Goal: Task Accomplishment & Management: Manage account settings

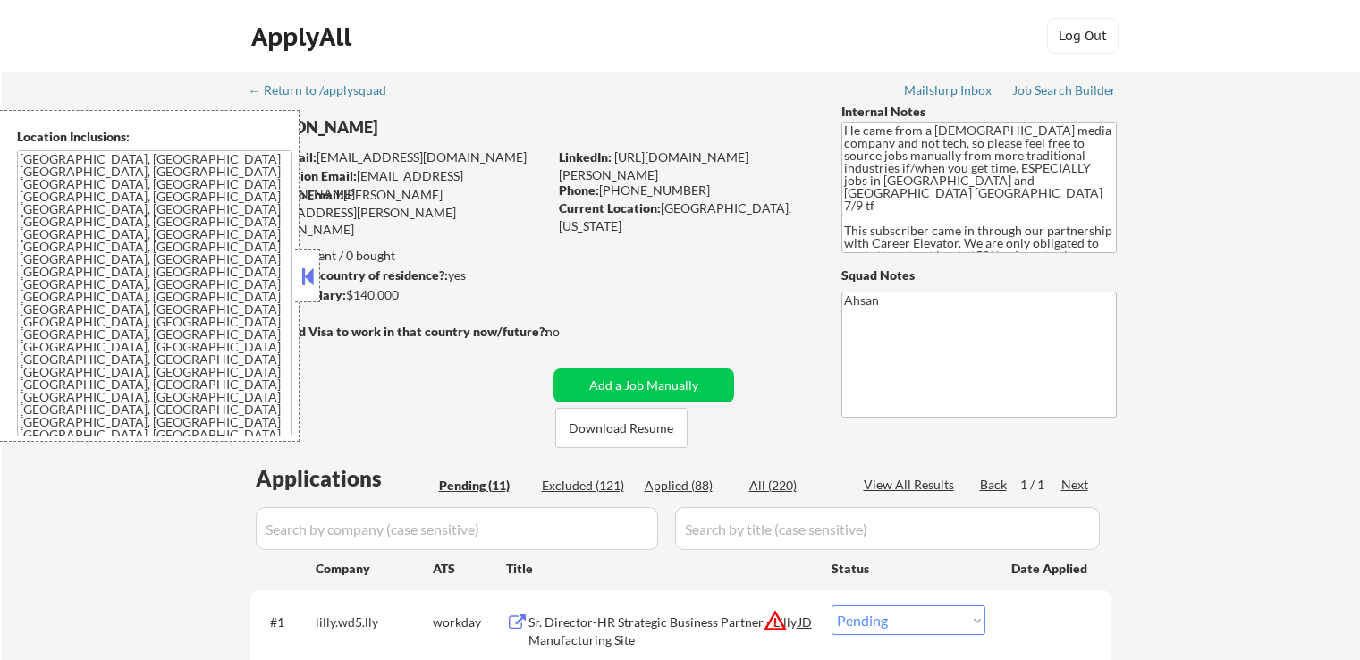
select select ""pending""
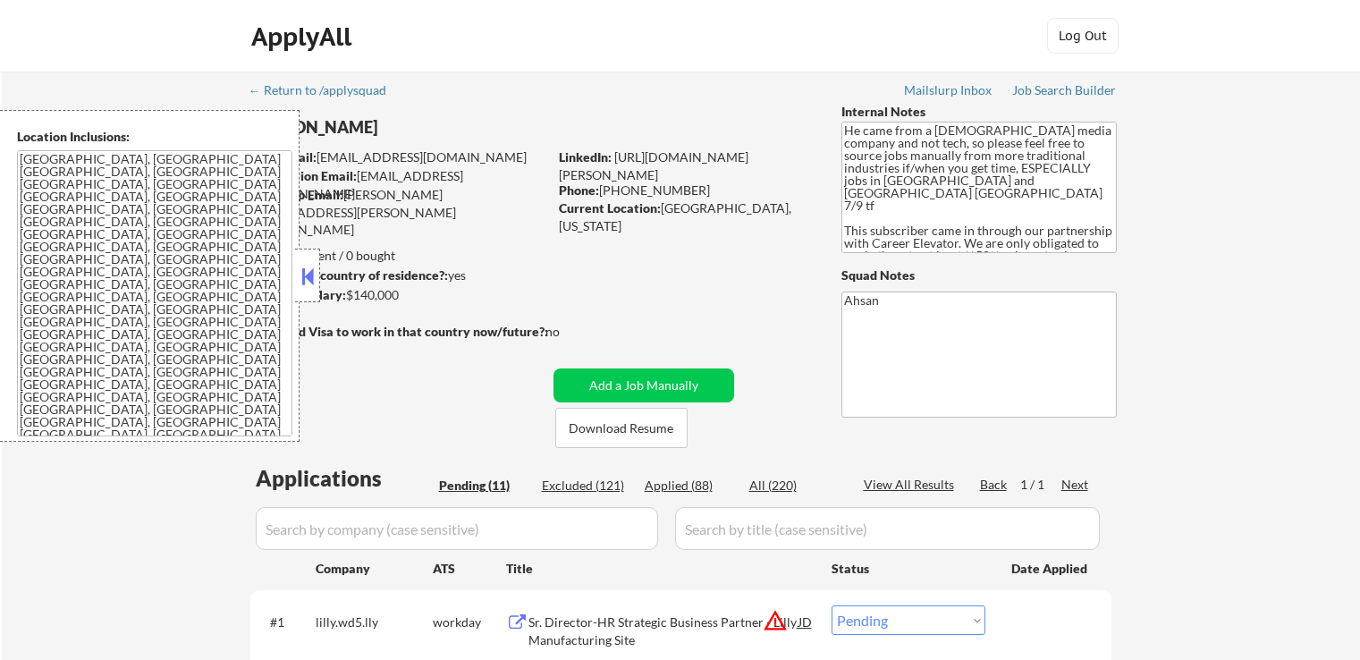
select select ""pending""
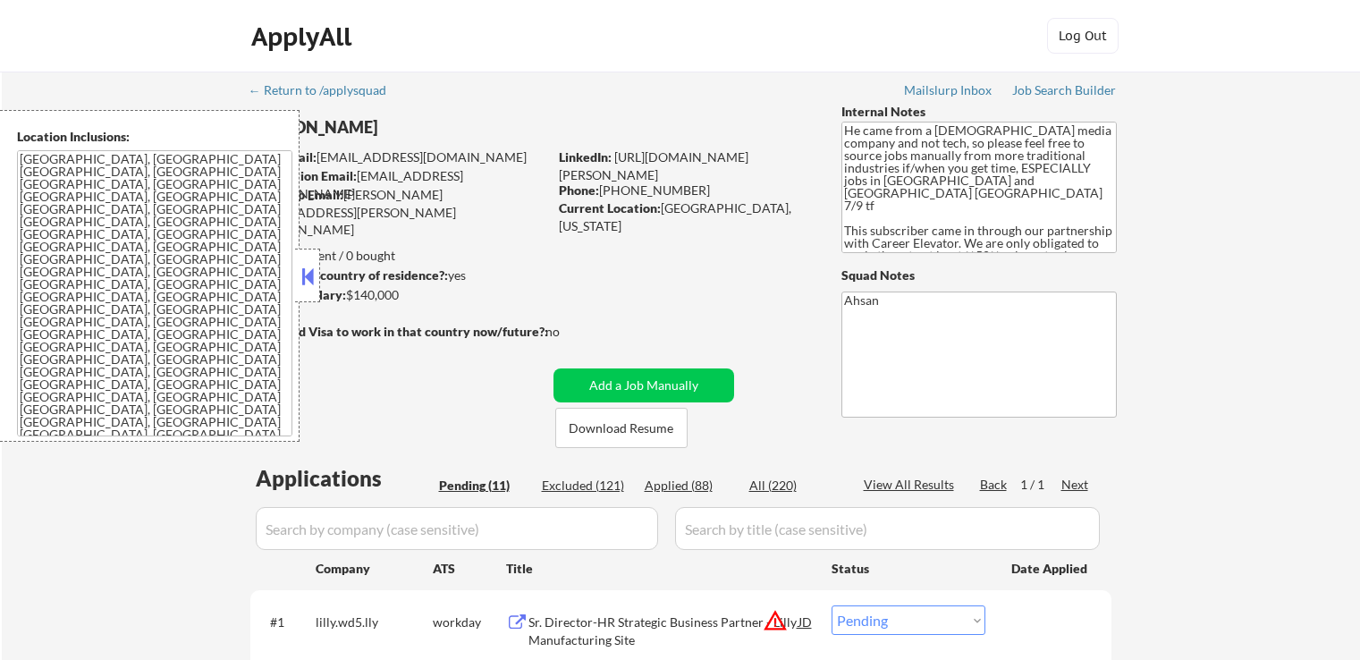
select select ""pending""
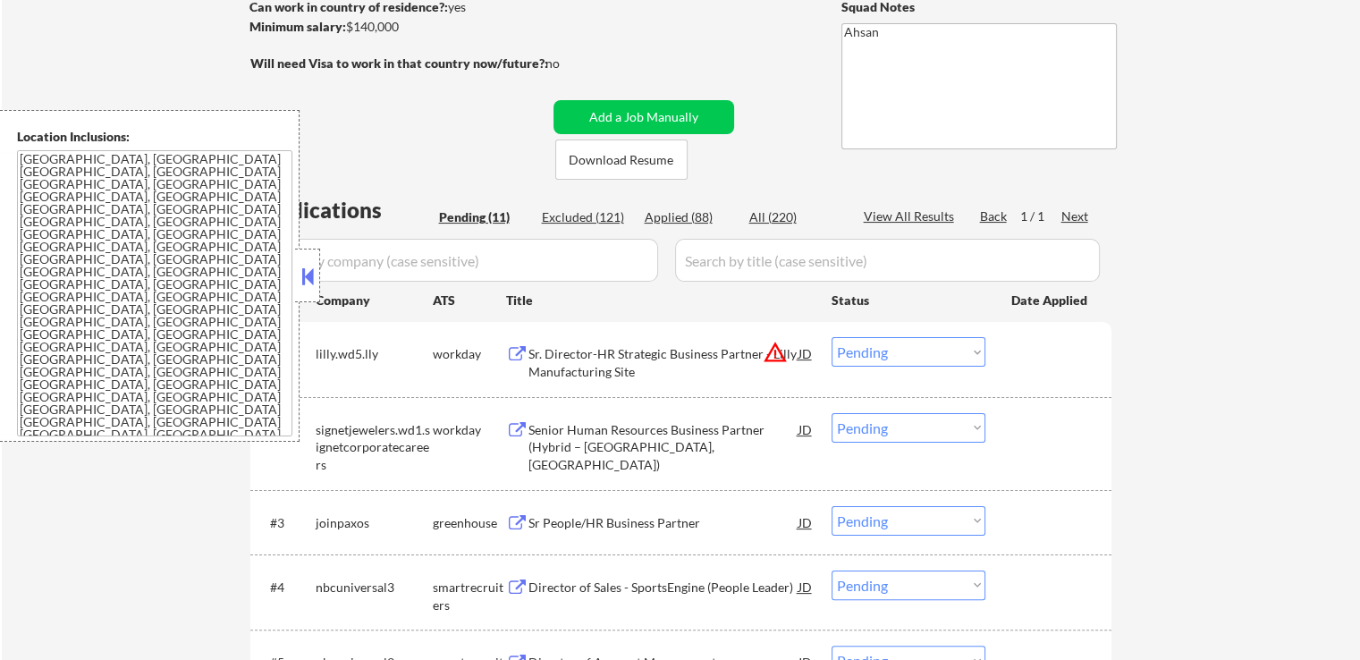
scroll to position [447, 0]
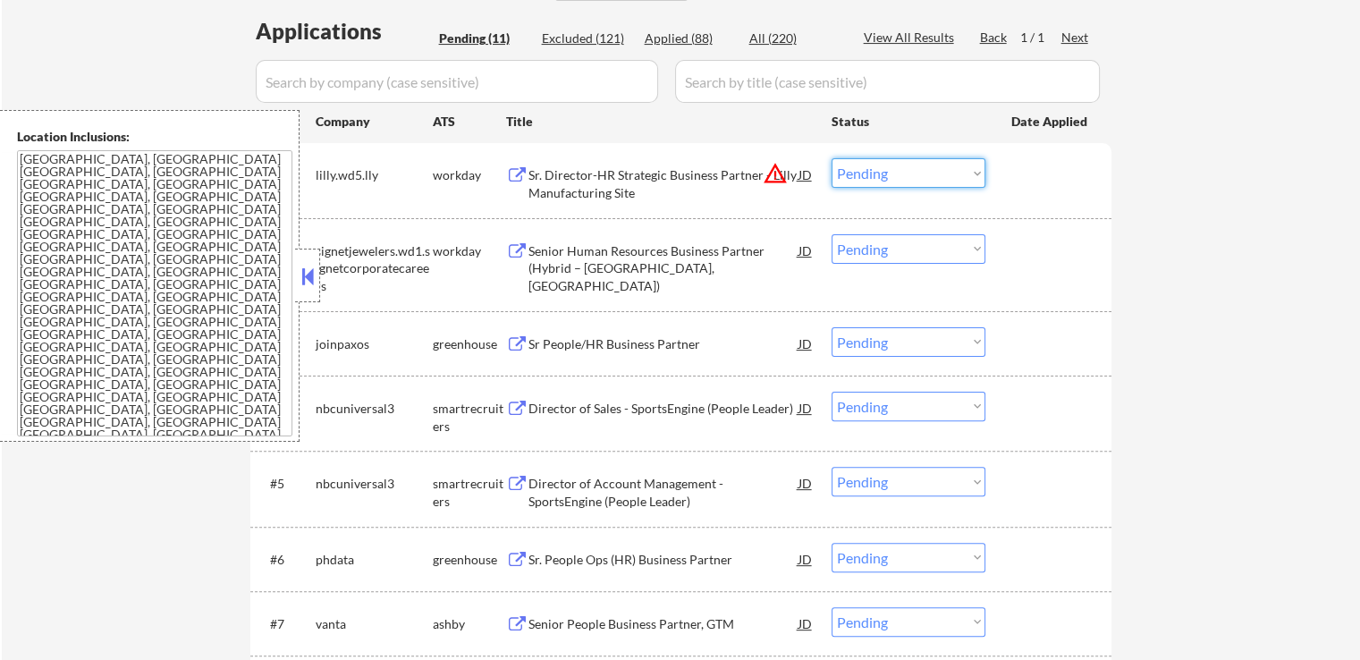
click at [877, 179] on select "Choose an option... Pending Applied Excluded (Questions) Excluded (Expired) Exc…" at bounding box center [908, 173] width 154 height 30
select select ""excluded__location_""
click at [831, 158] on select "Choose an option... Pending Applied Excluded (Questions) Excluded (Expired) Exc…" at bounding box center [908, 173] width 154 height 30
click at [1249, 255] on div "← Return to /applysquad Mailslurp Inbox Job Search Builder Hector Munoz User Em…" at bounding box center [681, 352] width 1358 height 1454
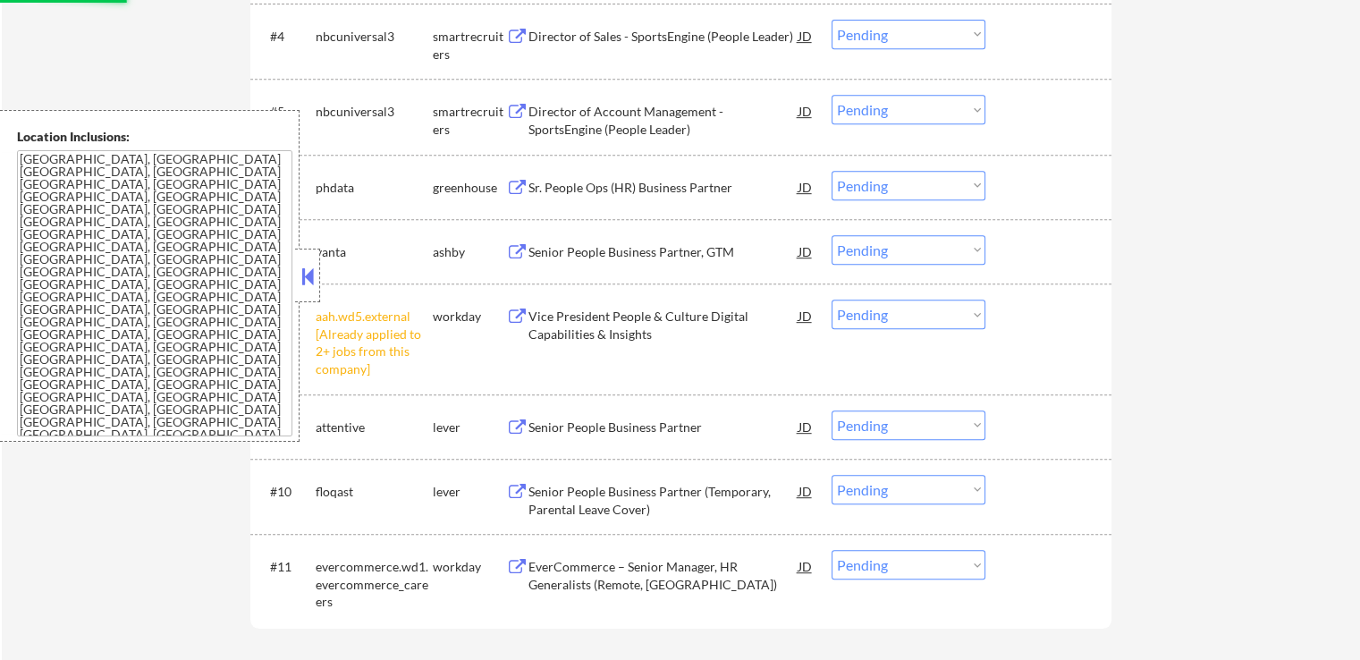
scroll to position [894, 0]
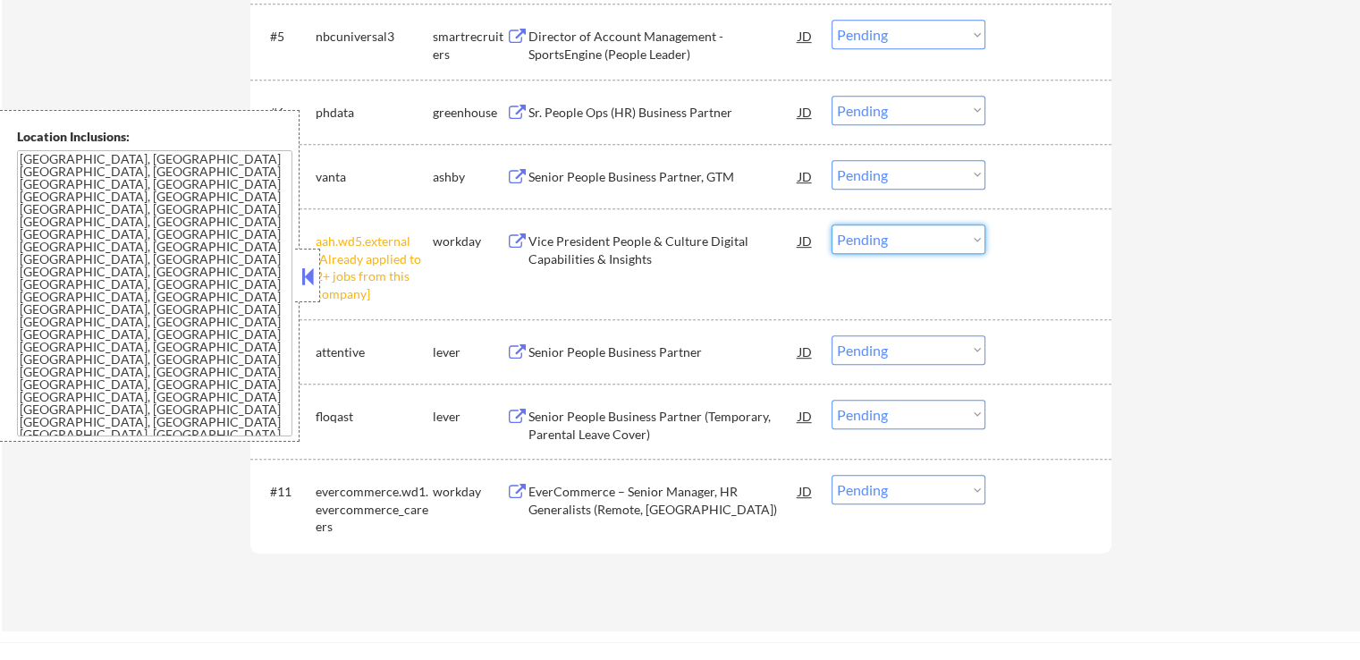
click at [893, 241] on select "Choose an option... Pending Applied Excluded (Questions) Excluded (Expired) Exc…" at bounding box center [908, 239] width 154 height 30
select select ""excluded__other_""
click at [831, 224] on select "Choose an option... Pending Applied Excluded (Questions) Excluded (Expired) Exc…" at bounding box center [908, 239] width 154 height 30
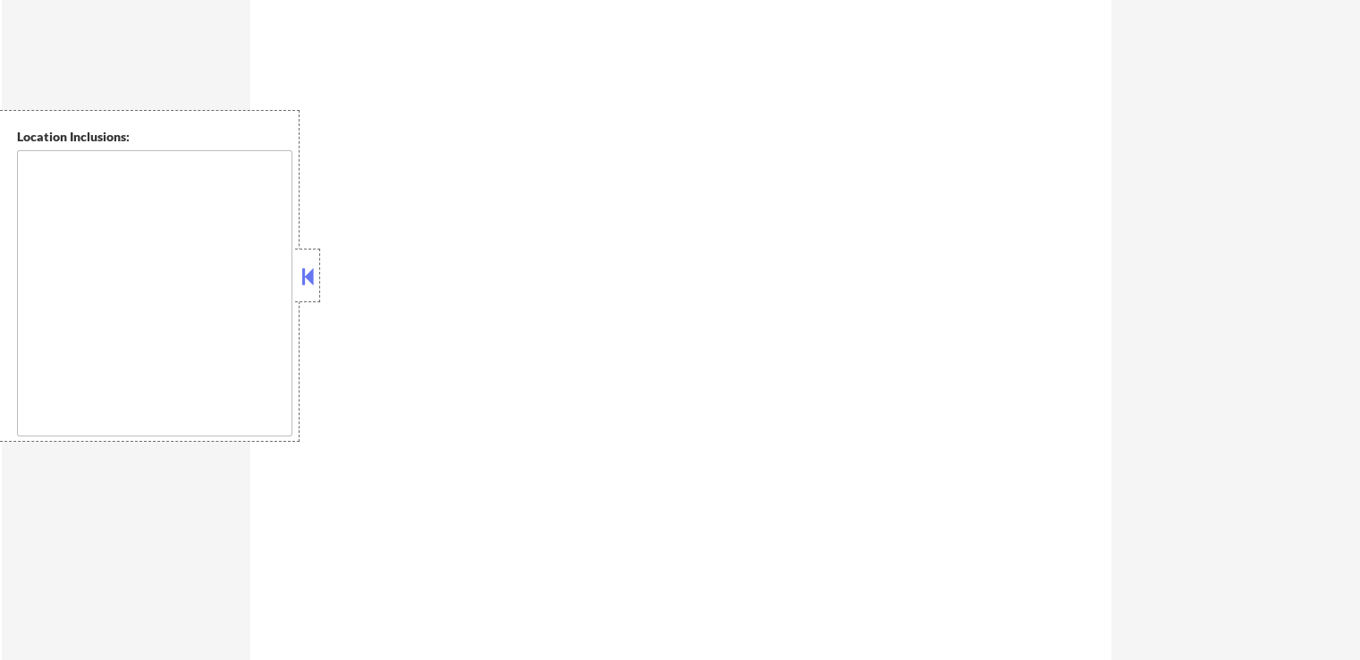
select select ""pending""
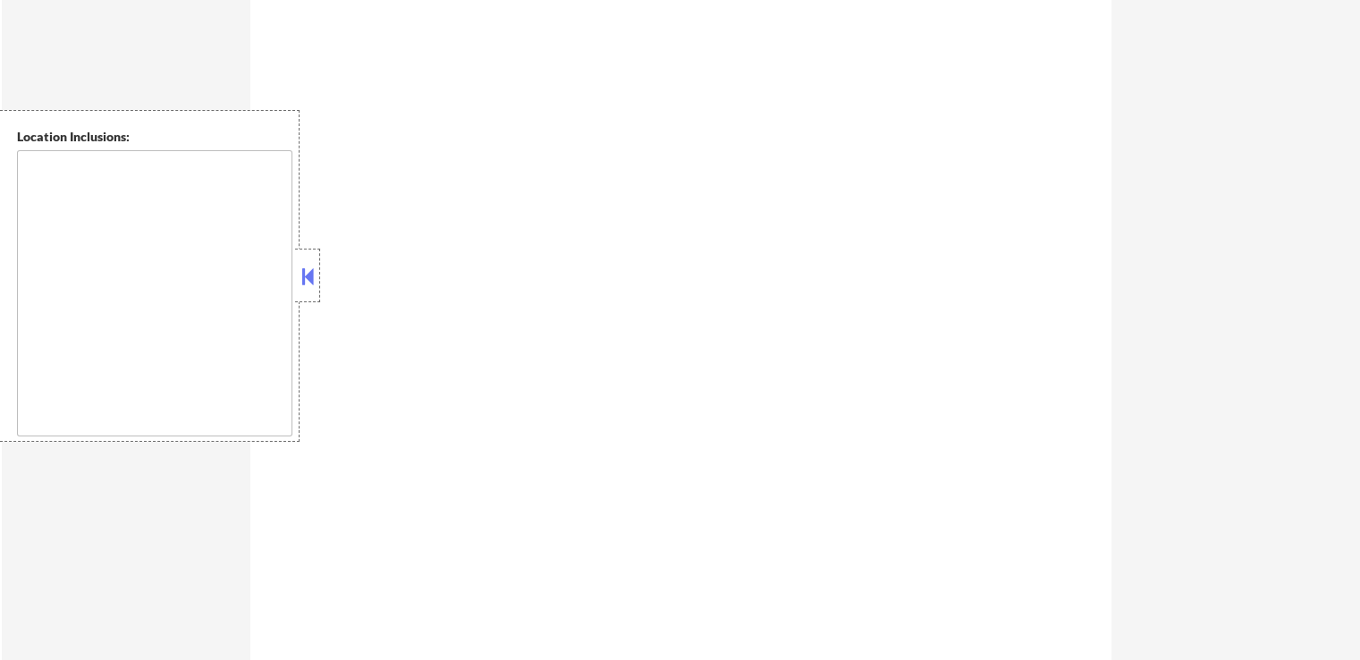
select select ""pending""
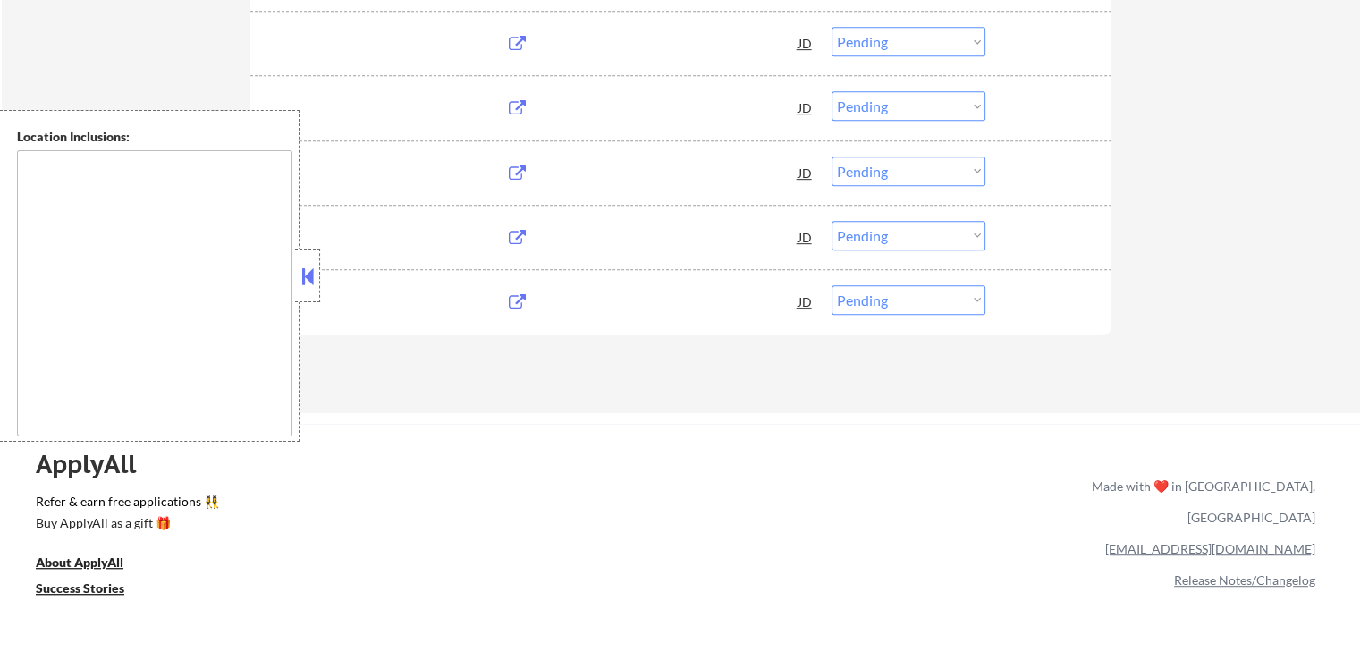
type textarea "[GEOGRAPHIC_DATA], [GEOGRAPHIC_DATA] [GEOGRAPHIC_DATA], [GEOGRAPHIC_DATA] [GEOG…"
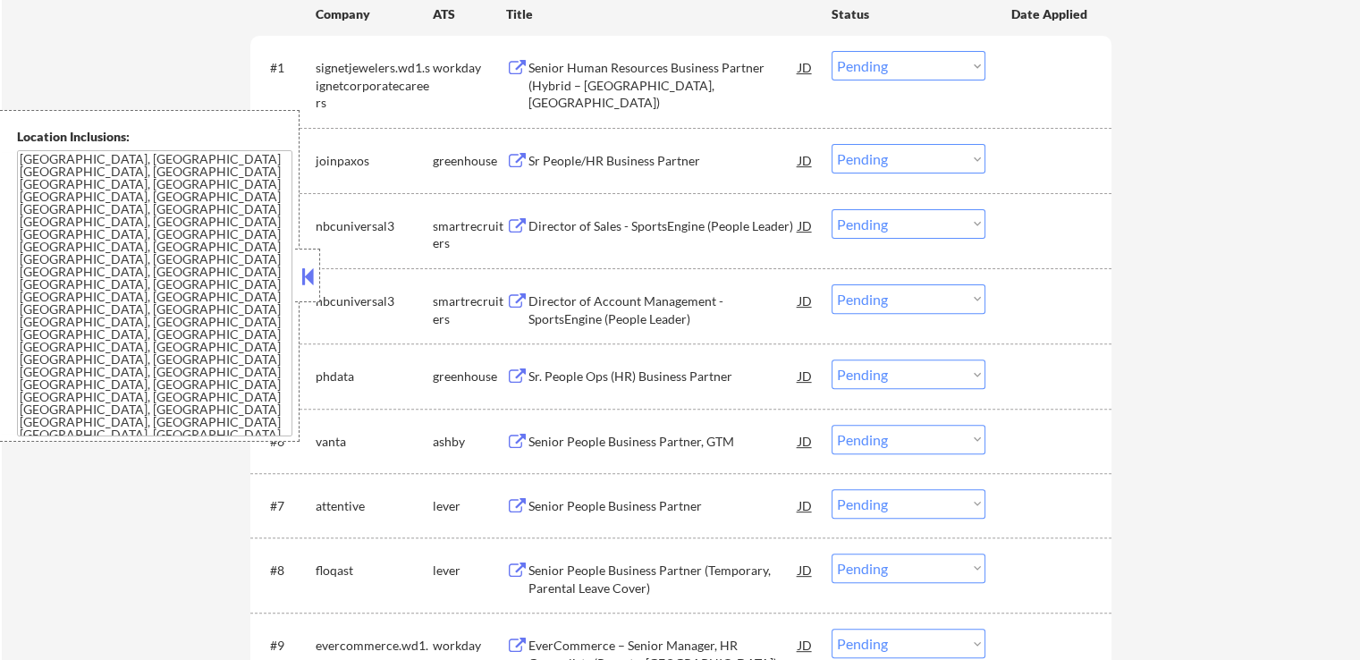
scroll to position [447, 0]
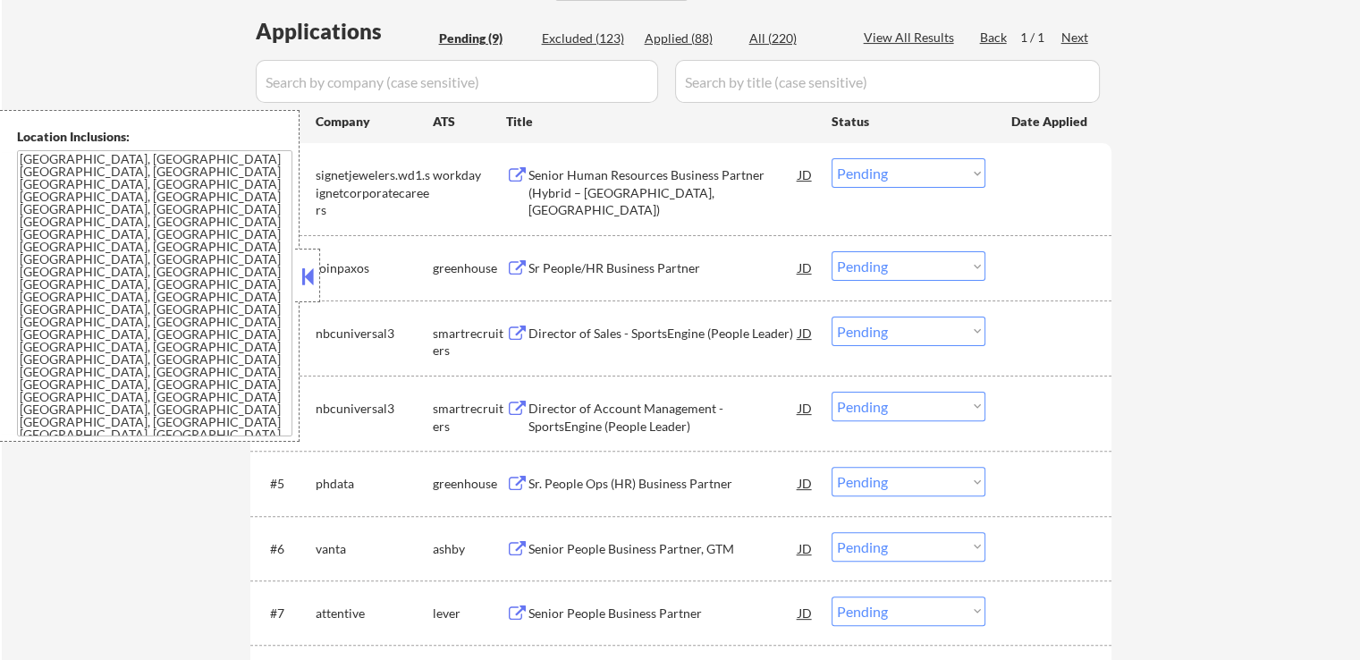
click at [682, 169] on div "Senior Human Resources Business Partner (Hybrid – [GEOGRAPHIC_DATA], [GEOGRAPHI…" at bounding box center [663, 192] width 270 height 53
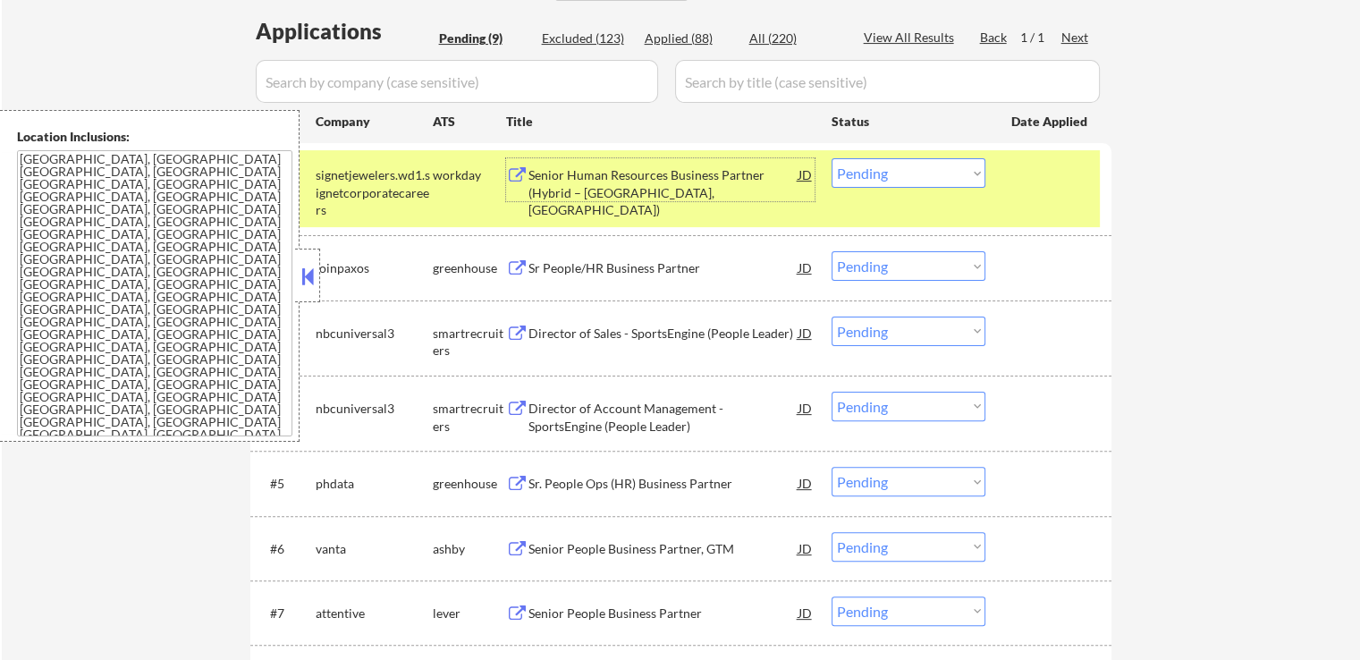
click at [669, 255] on div "Sr People/HR Business Partner" at bounding box center [663, 267] width 270 height 32
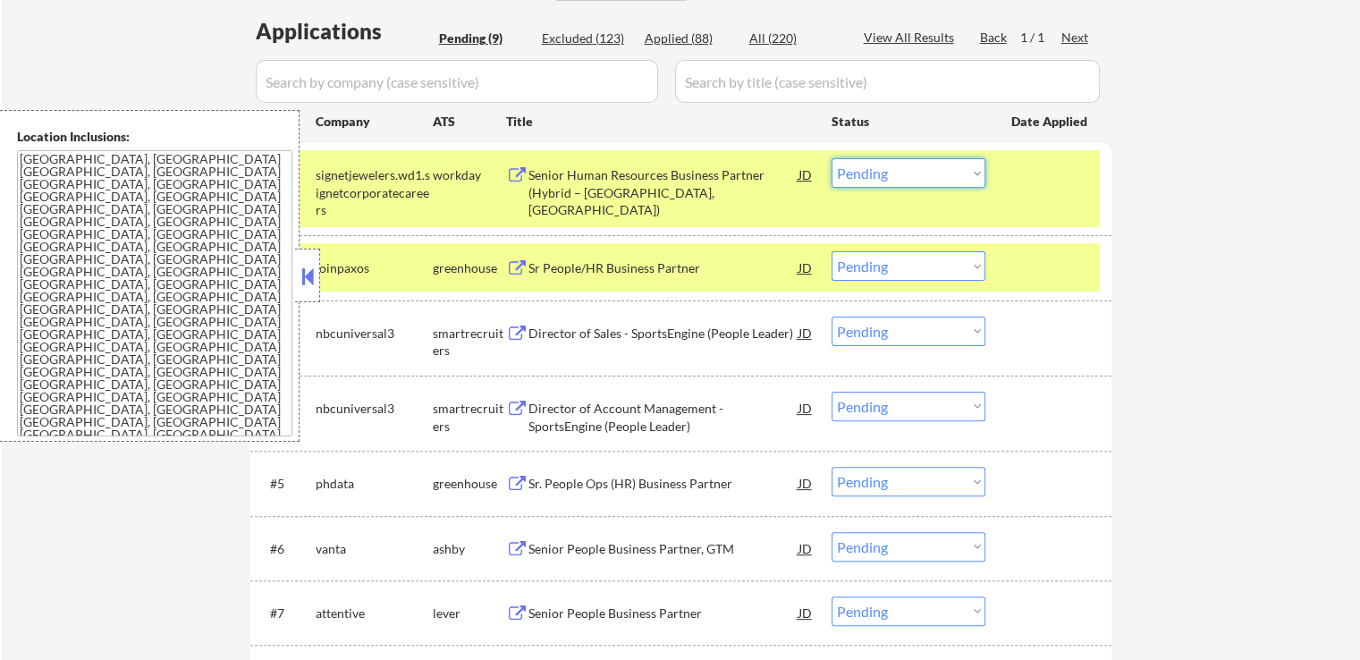
click at [868, 169] on select "Choose an option... Pending Applied Excluded (Questions) Excluded (Expired) Exc…" at bounding box center [908, 173] width 154 height 30
click at [694, 171] on div "Senior Human Resources Business Partner (Hybrid – [GEOGRAPHIC_DATA], [GEOGRAPHI…" at bounding box center [663, 192] width 270 height 53
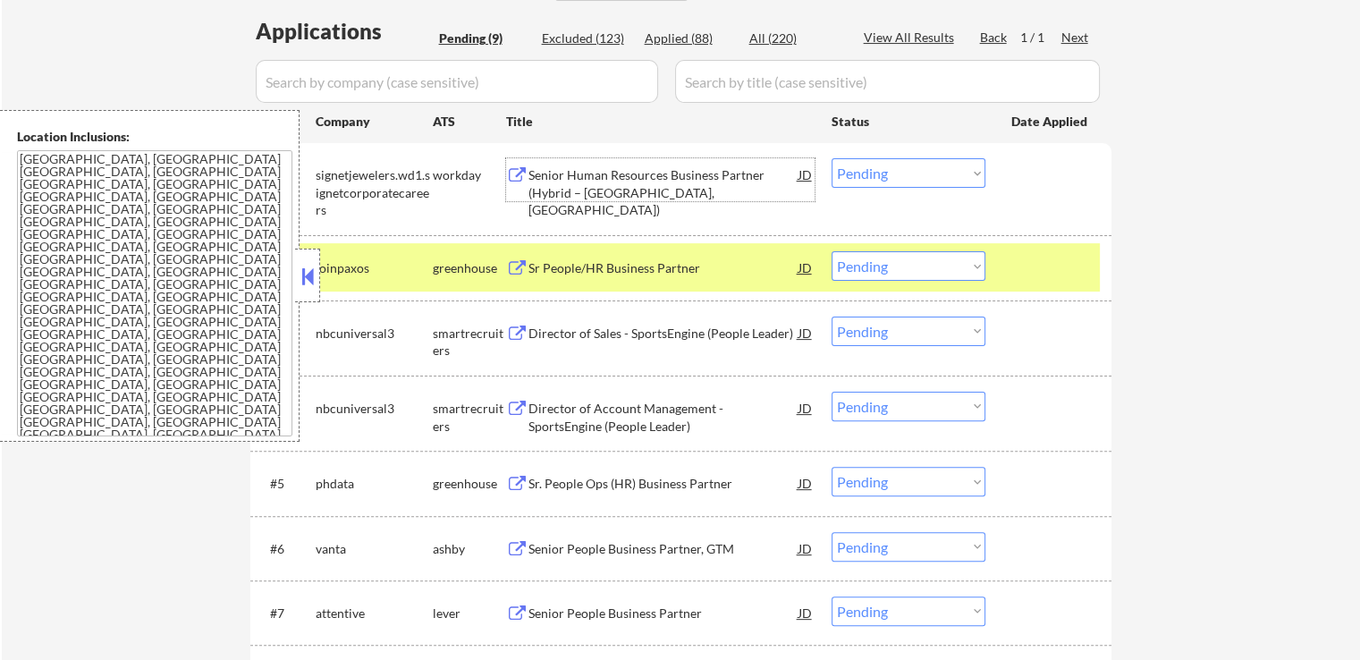
click at [893, 173] on select "Choose an option... Pending Applied Excluded (Questions) Excluded (Expired) Exc…" at bounding box center [908, 173] width 154 height 30
click at [831, 158] on select "Choose an option... Pending Applied Excluded (Questions) Excluded (Expired) Exc…" at bounding box center [908, 173] width 154 height 30
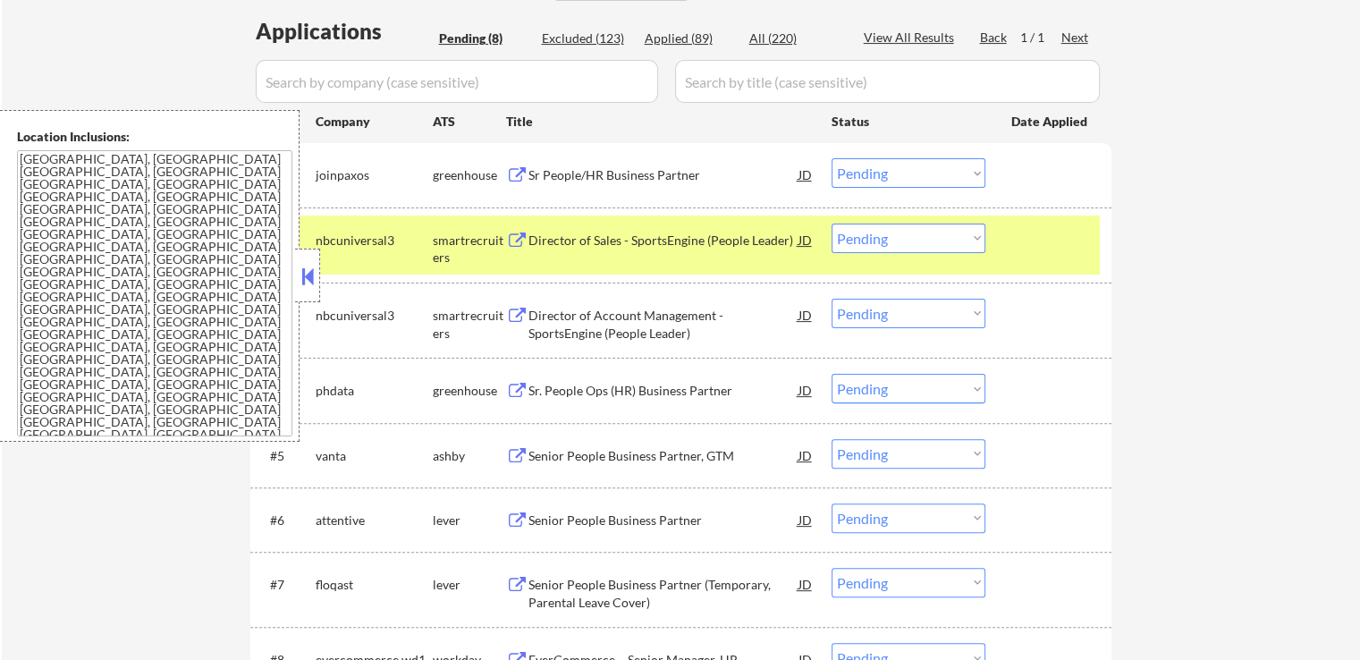
click at [744, 232] on div "Director of Sales - SportsEngine (People Leader)" at bounding box center [663, 241] width 270 height 18
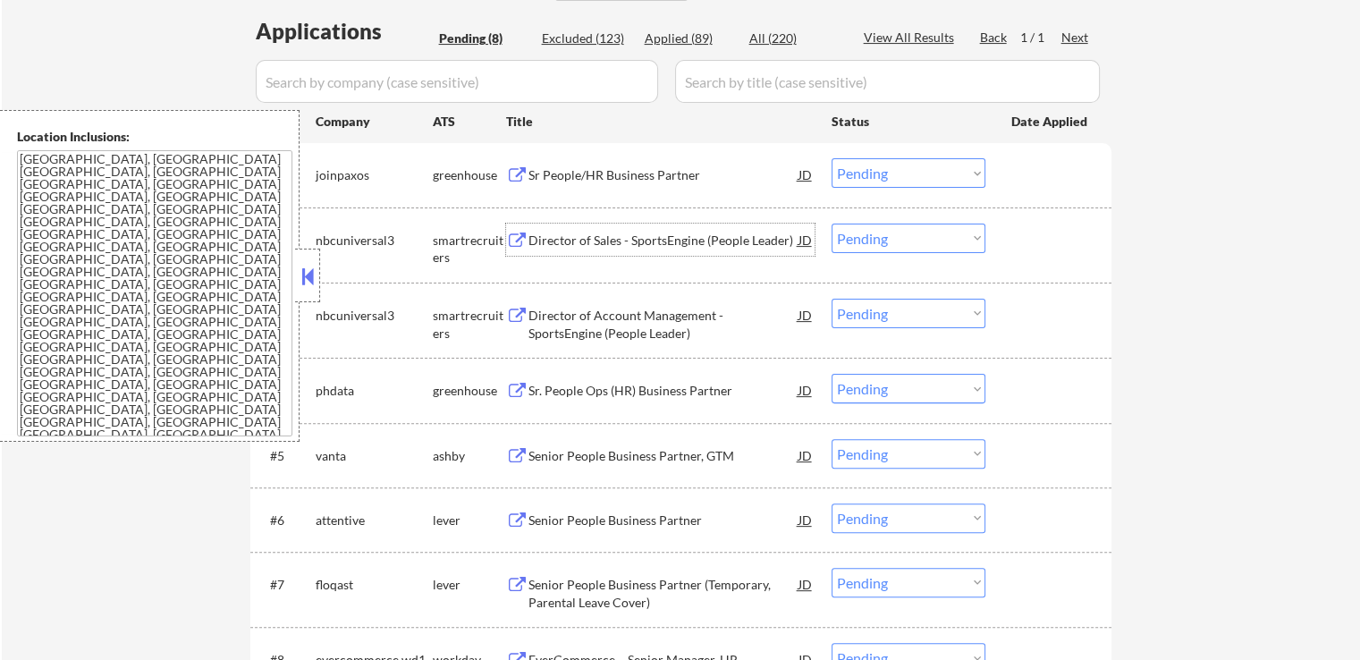
click at [882, 175] on select "Choose an option... Pending Applied Excluded (Questions) Excluded (Expired) Exc…" at bounding box center [908, 173] width 154 height 30
click at [831, 158] on select "Choose an option... Pending Applied Excluded (Questions) Excluded (Expired) Exc…" at bounding box center [908, 173] width 154 height 30
click at [690, 317] on div "Director of Account Management - SportsEngine (People Leader)" at bounding box center [663, 324] width 270 height 35
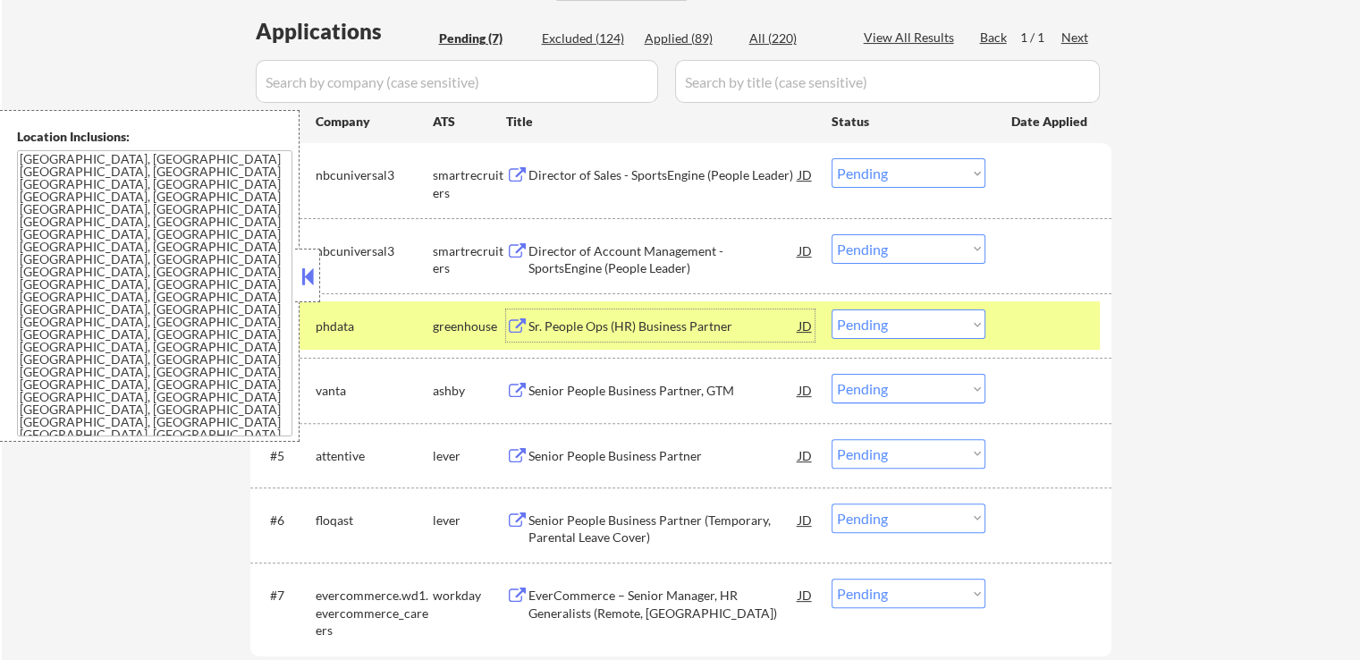
click at [901, 163] on select "Choose an option... Pending Applied Excluded (Questions) Excluded (Expired) Exc…" at bounding box center [908, 173] width 154 height 30
click at [831, 158] on select "Choose an option... Pending Applied Excluded (Questions) Excluded (Expired) Exc…" at bounding box center [908, 173] width 154 height 30
click at [733, 316] on div "Sr. People Ops (HR) Business Partner" at bounding box center [663, 325] width 270 height 32
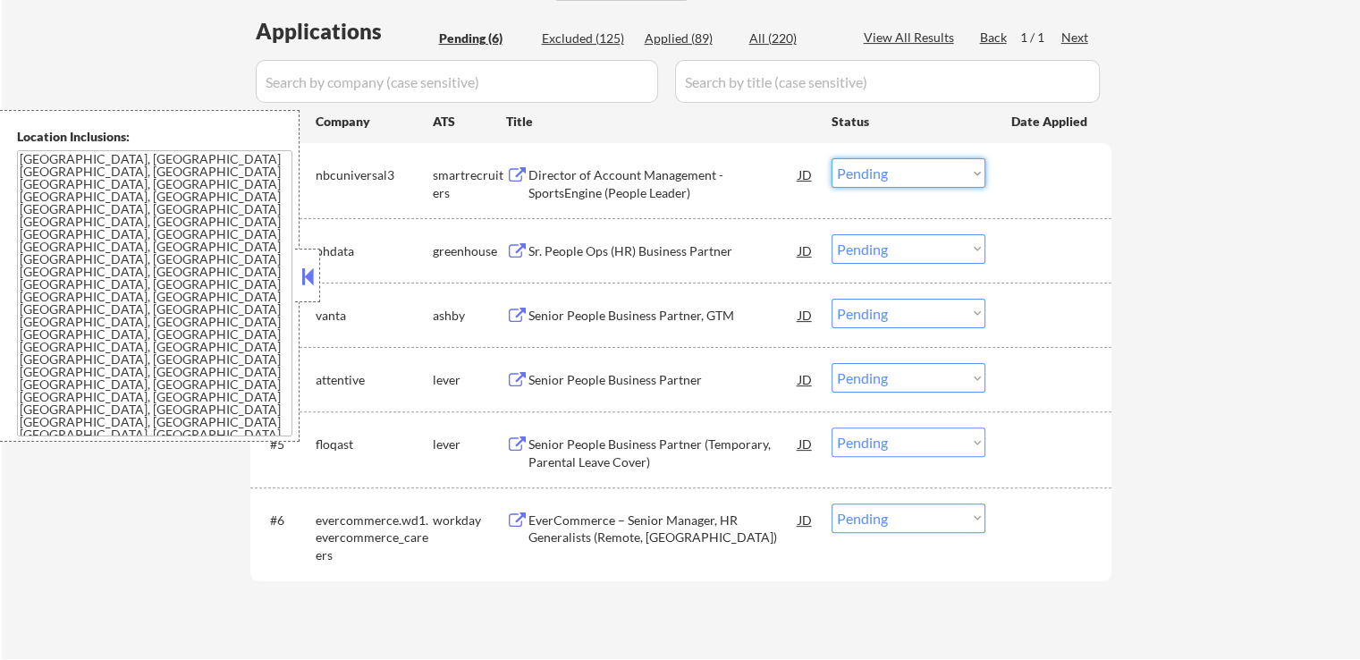
drag, startPoint x: 878, startPoint y: 165, endPoint x: 893, endPoint y: 185, distance: 24.9
click at [878, 165] on select "Choose an option... Pending Applied Excluded (Questions) Excluded (Expired) Exc…" at bounding box center [908, 173] width 154 height 30
click at [831, 158] on select "Choose an option... Pending Applied Excluded (Questions) Excluded (Expired) Exc…" at bounding box center [908, 173] width 154 height 30
click at [705, 321] on div "Senior People Business Partner, GTM" at bounding box center [663, 316] width 270 height 18
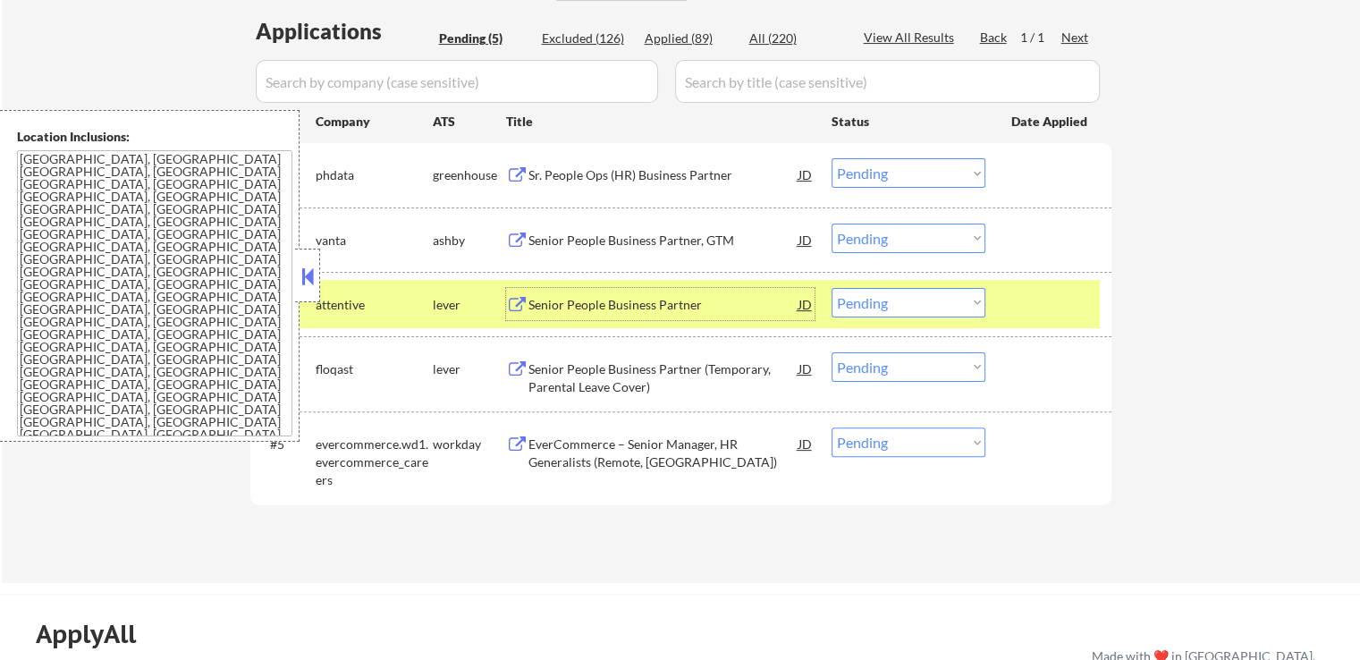
click at [862, 171] on select "Choose an option... Pending Applied Excluded (Questions) Excluded (Expired) Exc…" at bounding box center [908, 173] width 154 height 30
click at [831, 158] on select "Choose an option... Pending Applied Excluded (Questions) Excluded (Expired) Exc…" at bounding box center [908, 173] width 154 height 30
click at [686, 307] on div "Senior People Business Partner" at bounding box center [663, 305] width 270 height 18
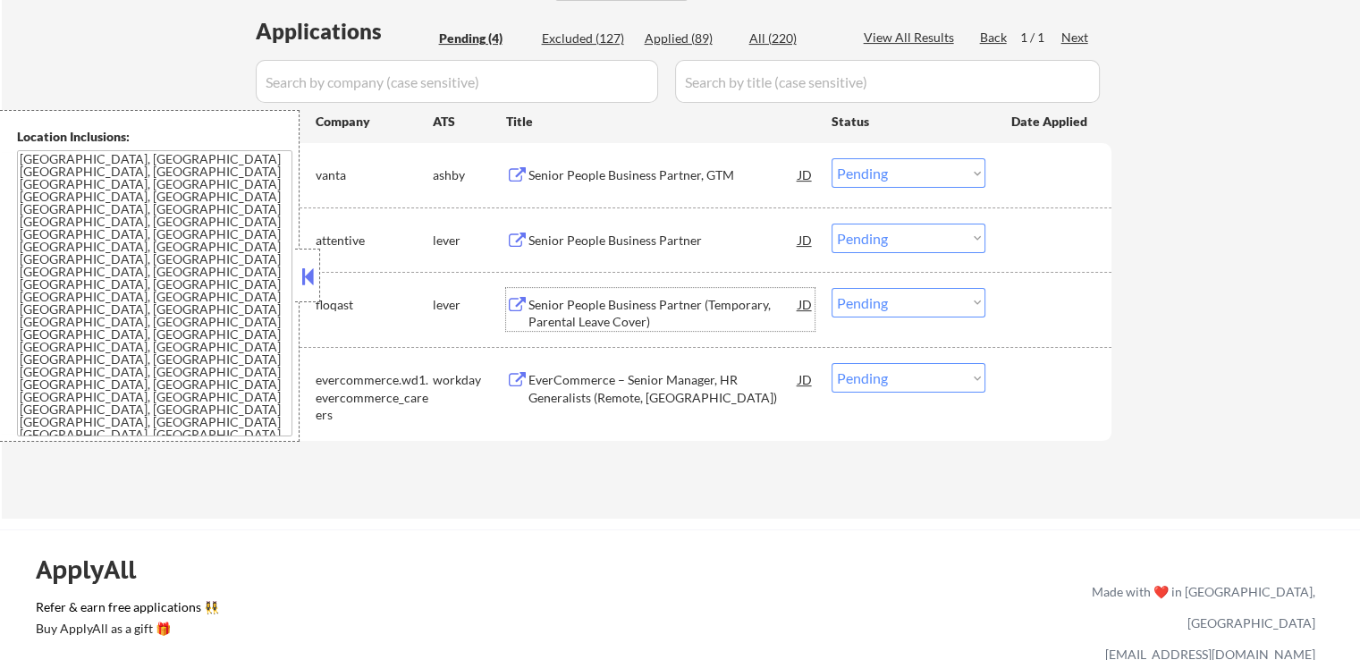
click at [879, 176] on select "Choose an option... Pending Applied Excluded (Questions) Excluded (Expired) Exc…" at bounding box center [908, 173] width 154 height 30
click at [831, 158] on select "Choose an option... Pending Applied Excluded (Questions) Excluded (Expired) Exc…" at bounding box center [908, 173] width 154 height 30
click at [686, 228] on div "Senior People Business Partner" at bounding box center [663, 240] width 270 height 32
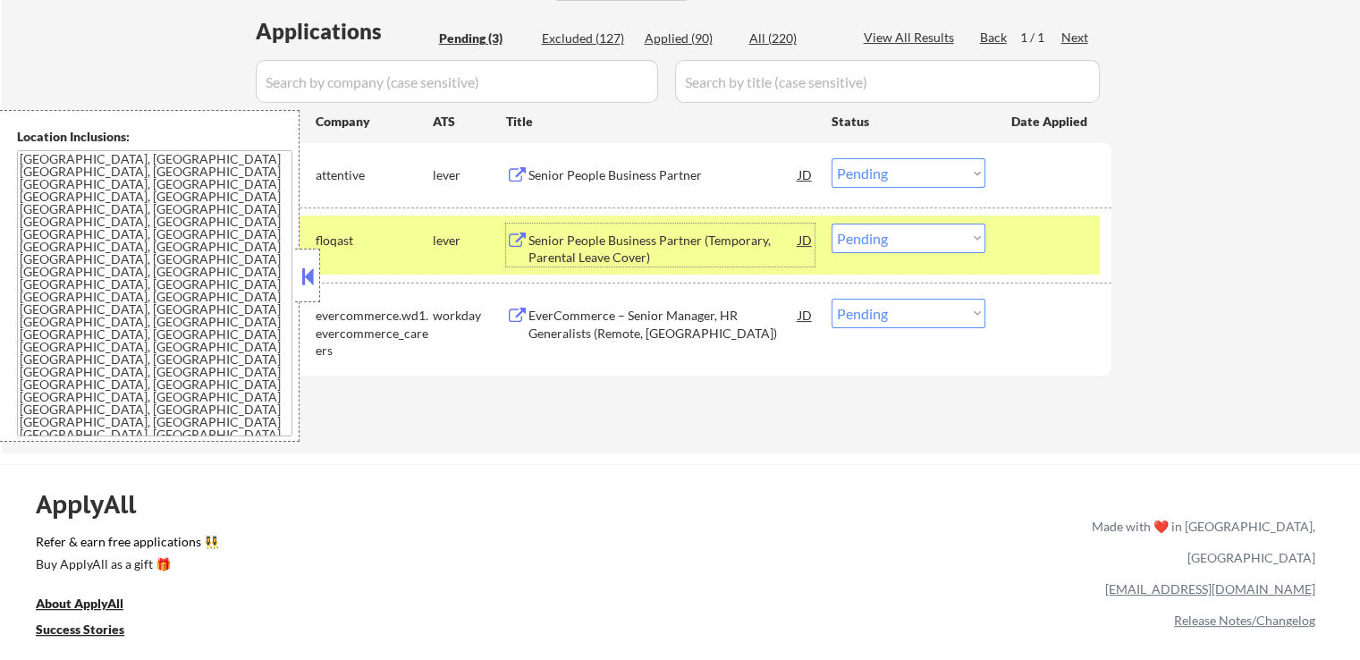
click at [690, 239] on div "Senior People Business Partner (Temporary, Parental Leave Cover)" at bounding box center [663, 249] width 270 height 35
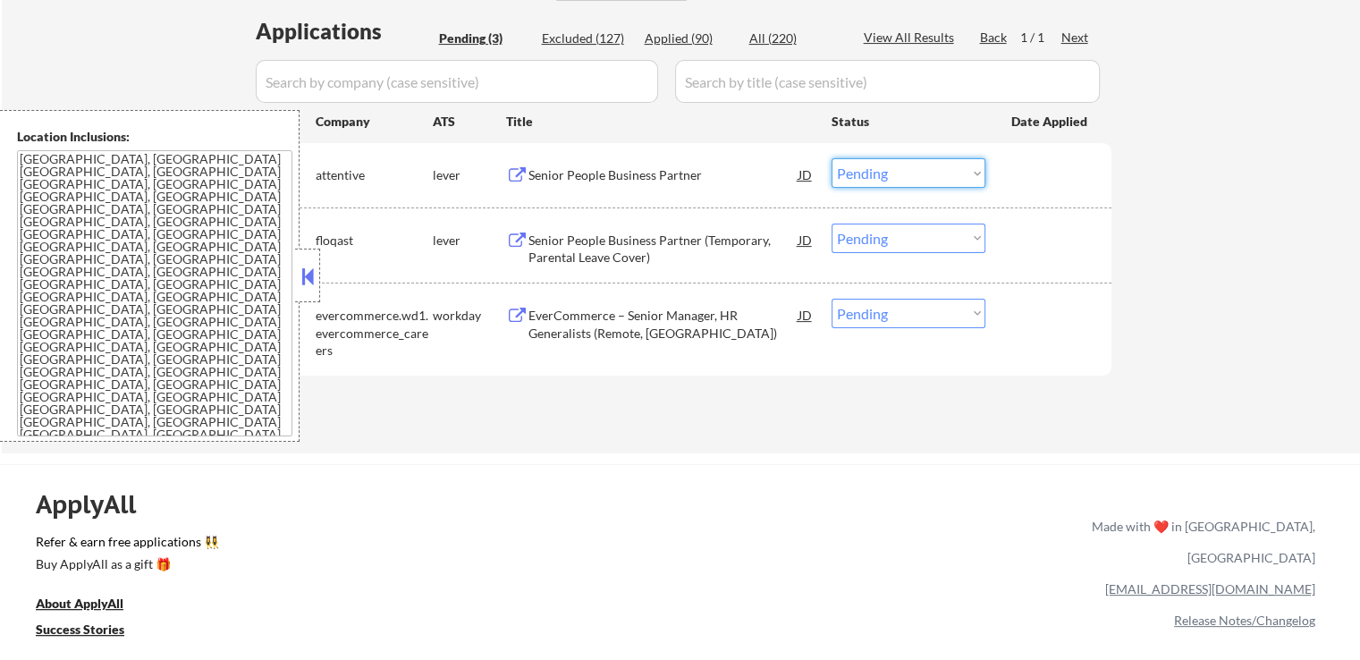
drag, startPoint x: 883, startPoint y: 173, endPoint x: 883, endPoint y: 186, distance: 12.5
click at [883, 182] on select "Choose an option... Pending Applied Excluded (Questions) Excluded (Expired) Exc…" at bounding box center [908, 173] width 154 height 30
click at [831, 158] on select "Choose an option... Pending Applied Excluded (Questions) Excluded (Expired) Exc…" at bounding box center [908, 173] width 154 height 30
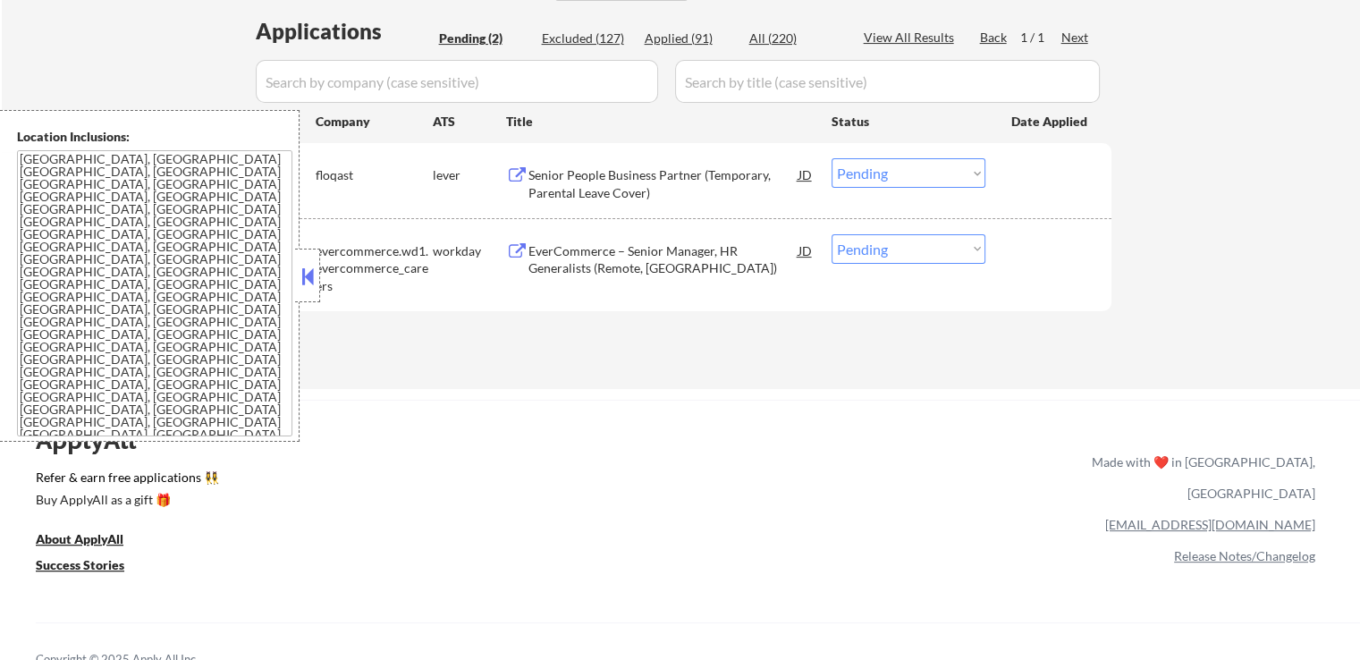
drag, startPoint x: 879, startPoint y: 162, endPoint x: 879, endPoint y: 187, distance: 25.0
click at [879, 168] on select "Choose an option... Pending Applied Excluded (Questions) Excluded (Expired) Exc…" at bounding box center [908, 173] width 154 height 30
click at [831, 158] on select "Choose an option... Pending Applied Excluded (Questions) Excluded (Expired) Exc…" at bounding box center [908, 173] width 154 height 30
click at [699, 255] on div "EverCommerce – Senior Manager, HR Generalists (Remote, [GEOGRAPHIC_DATA])" at bounding box center [663, 259] width 270 height 35
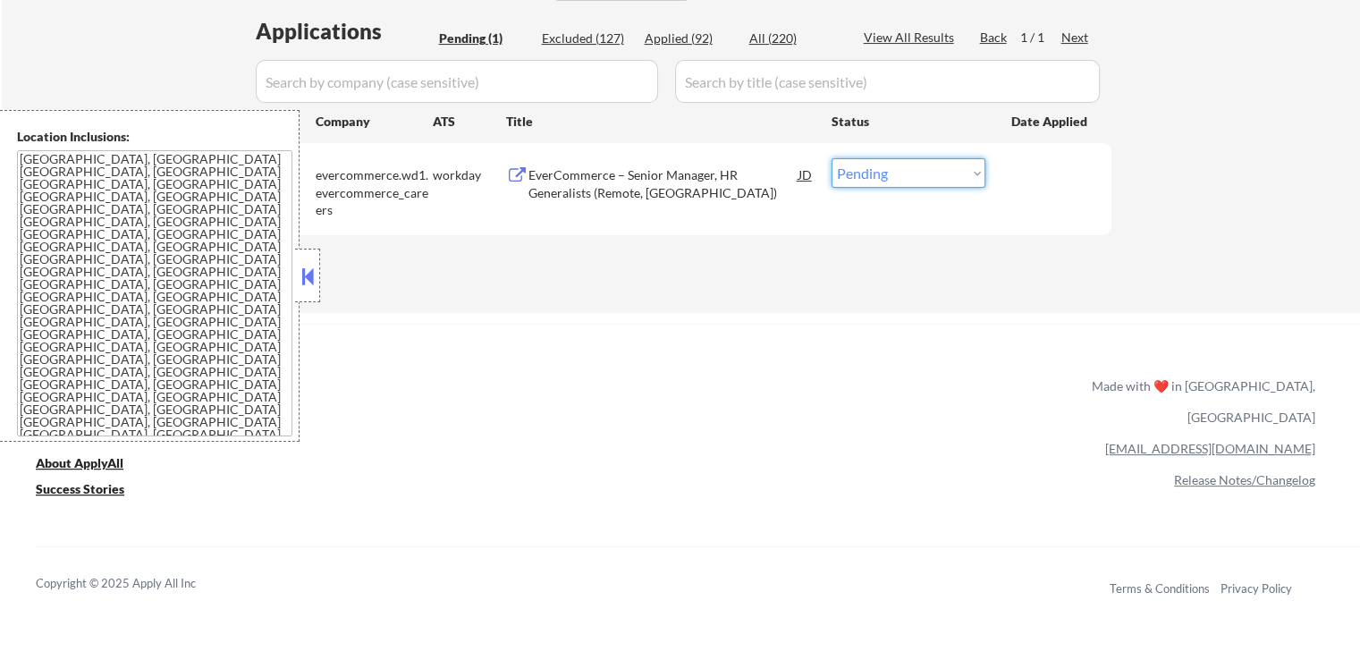
drag, startPoint x: 899, startPoint y: 175, endPoint x: 899, endPoint y: 185, distance: 9.8
click at [899, 177] on select "Choose an option... Pending Applied Excluded (Questions) Excluded (Expired) Exc…" at bounding box center [908, 173] width 154 height 30
click at [903, 179] on select "Choose an option... Pending Applied Excluded (Questions) Excluded (Expired) Exc…" at bounding box center [908, 173] width 154 height 30
select select ""excluded__expired_""
click at [831, 158] on select "Choose an option... Pending Applied Excluded (Questions) Excluded (Expired) Exc…" at bounding box center [908, 173] width 154 height 30
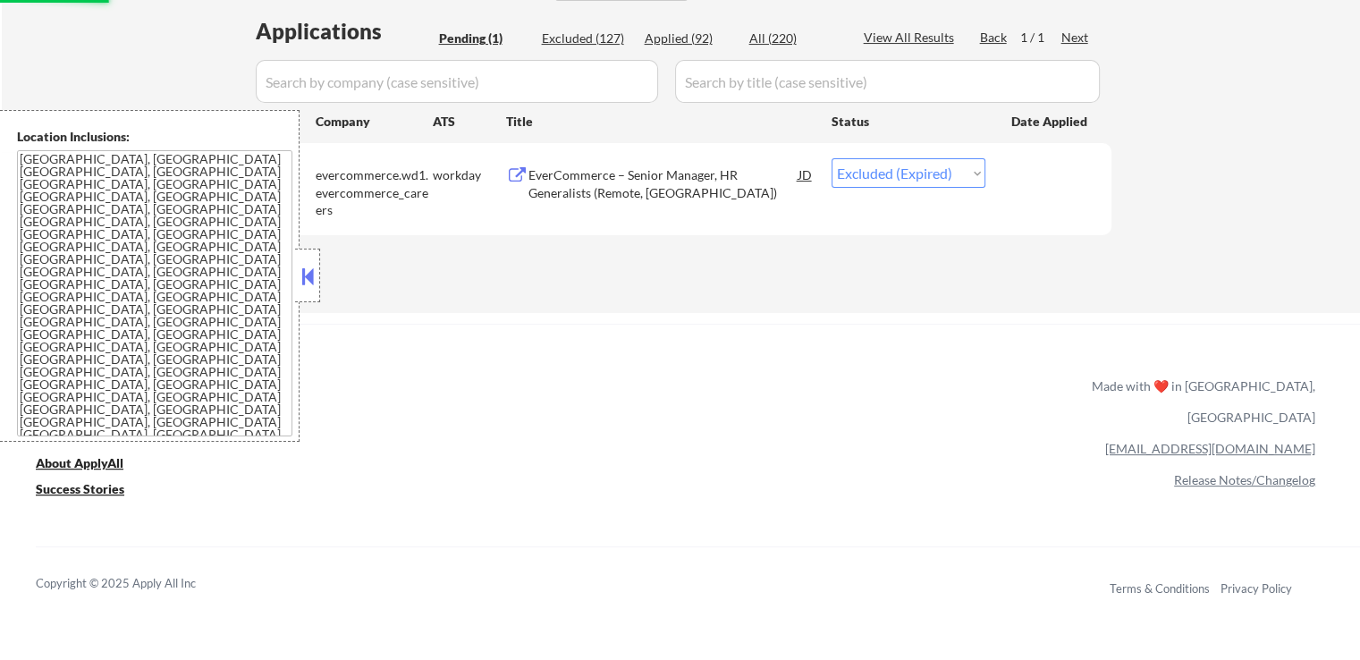
click at [679, 41] on div "Applied (92)" at bounding box center [689, 39] width 89 height 18
select select ""applied""
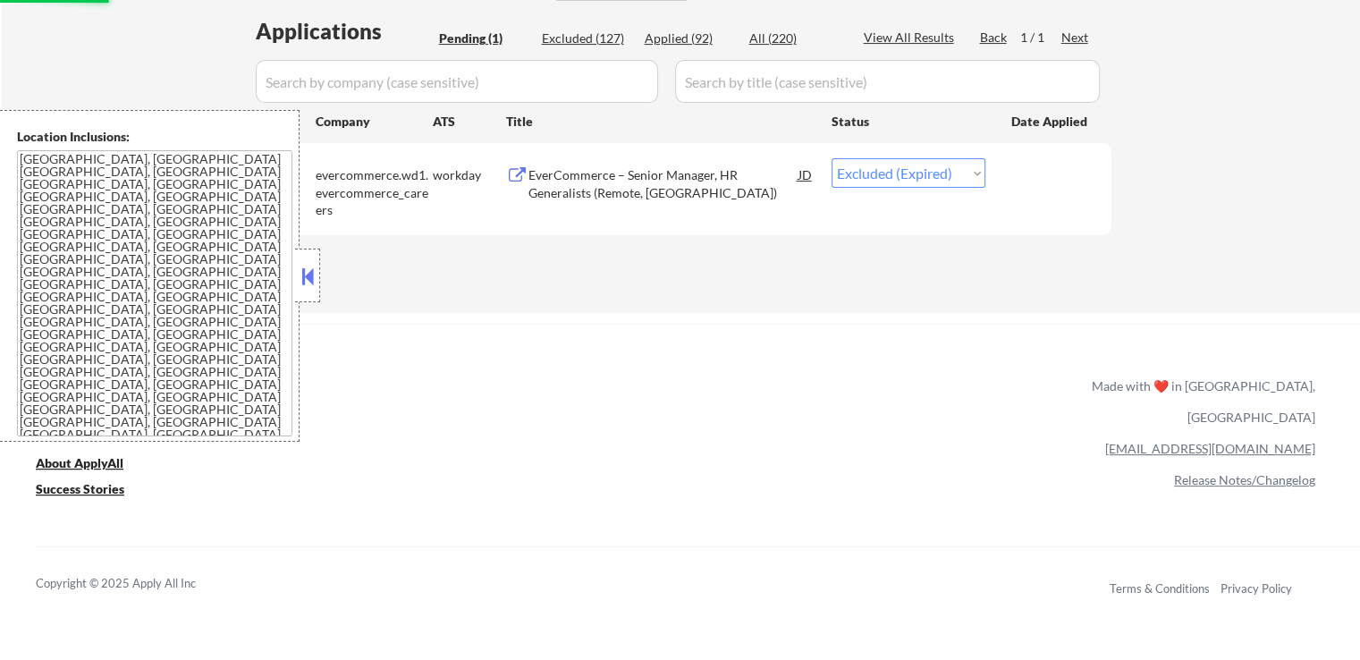
select select ""applied""
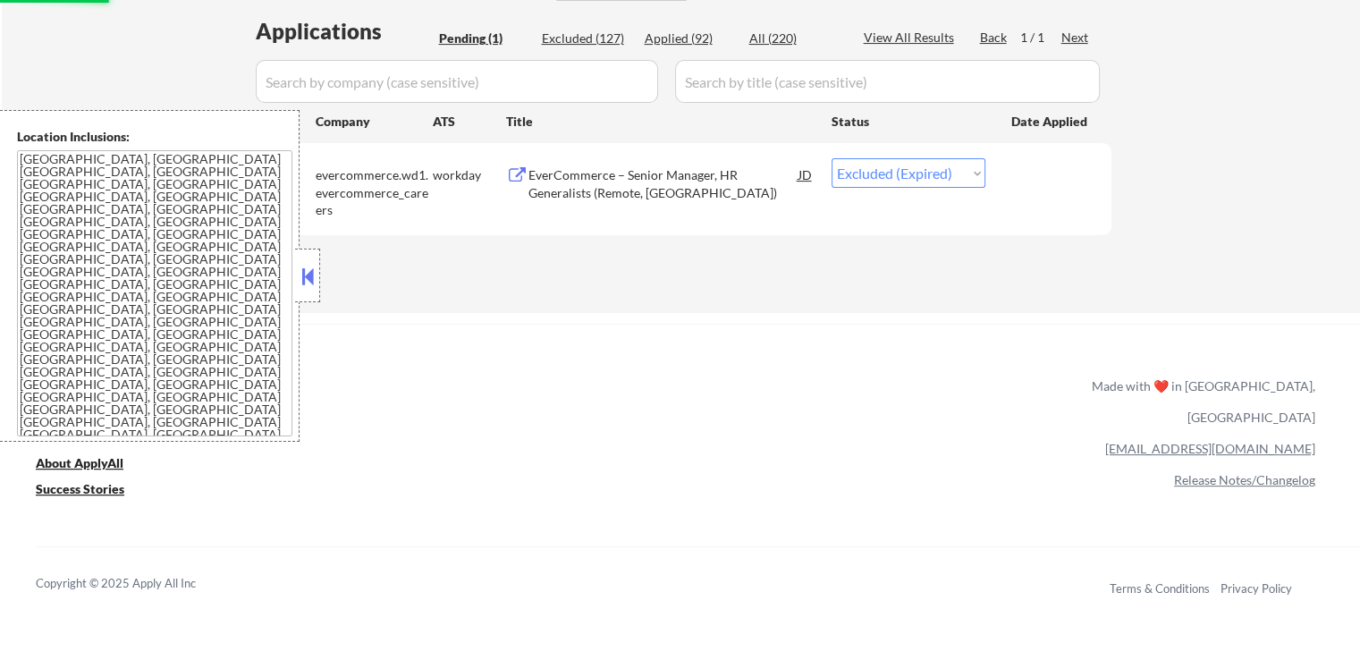
select select ""applied""
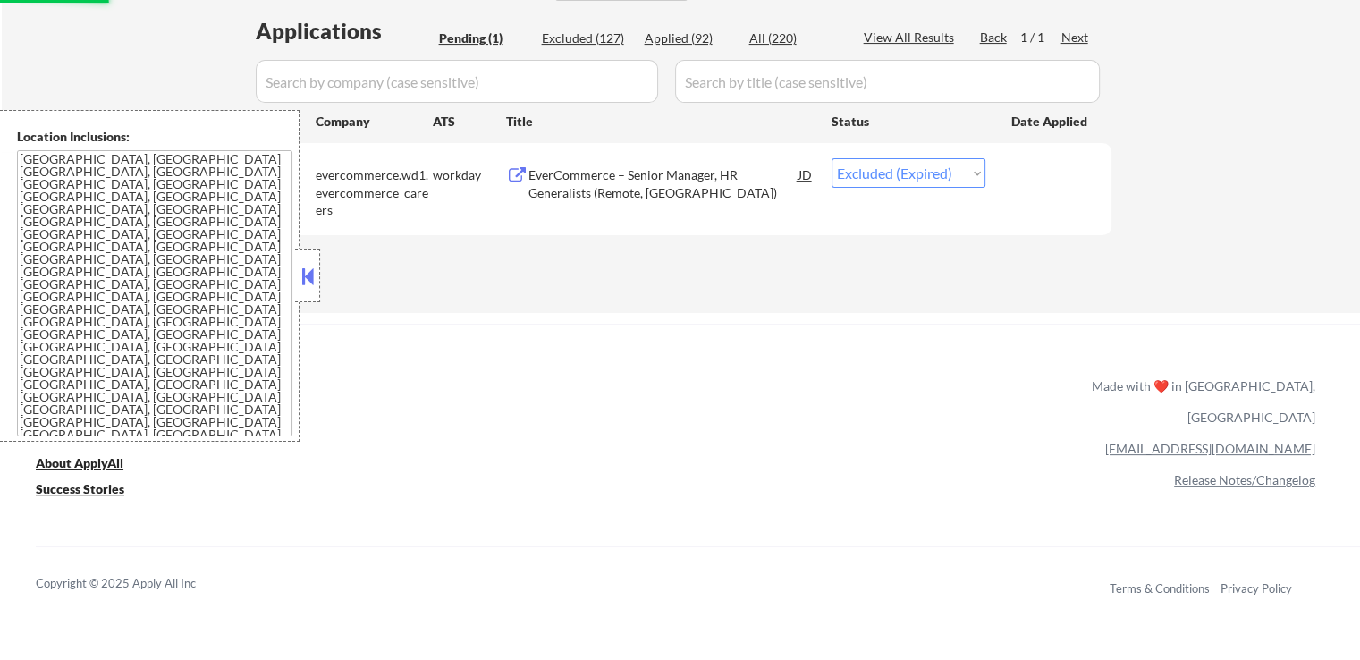
select select ""applied""
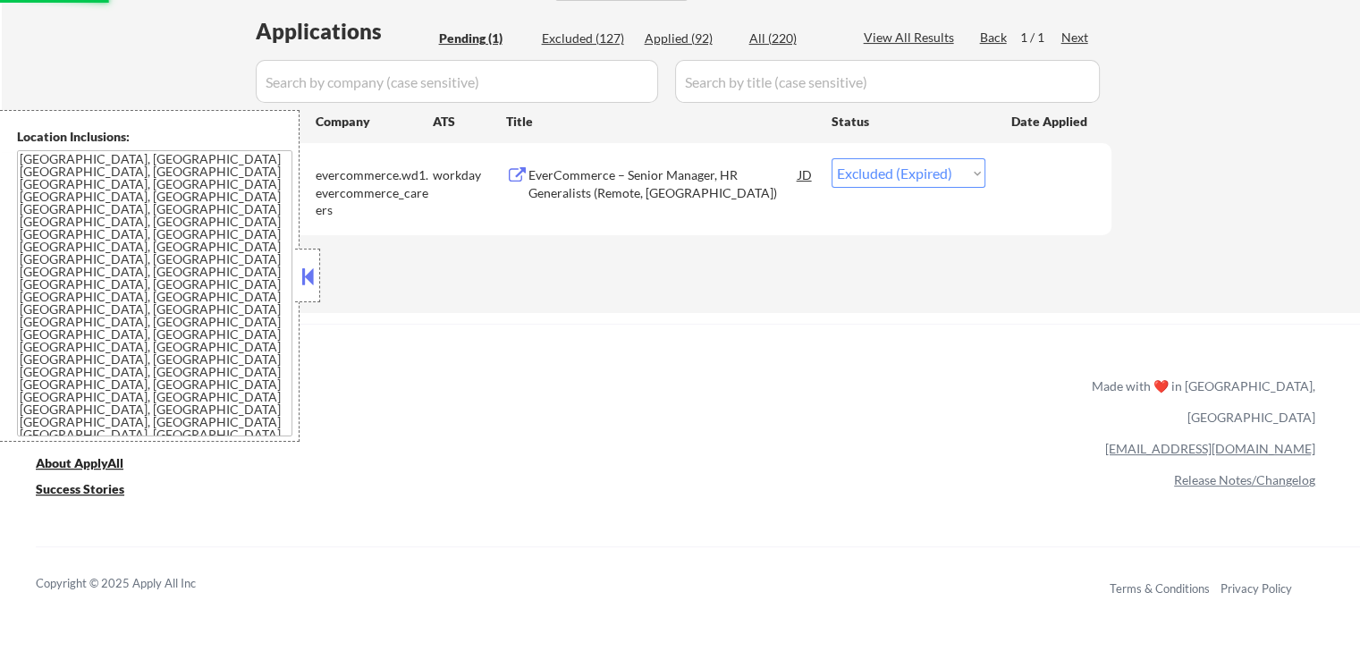
select select ""applied""
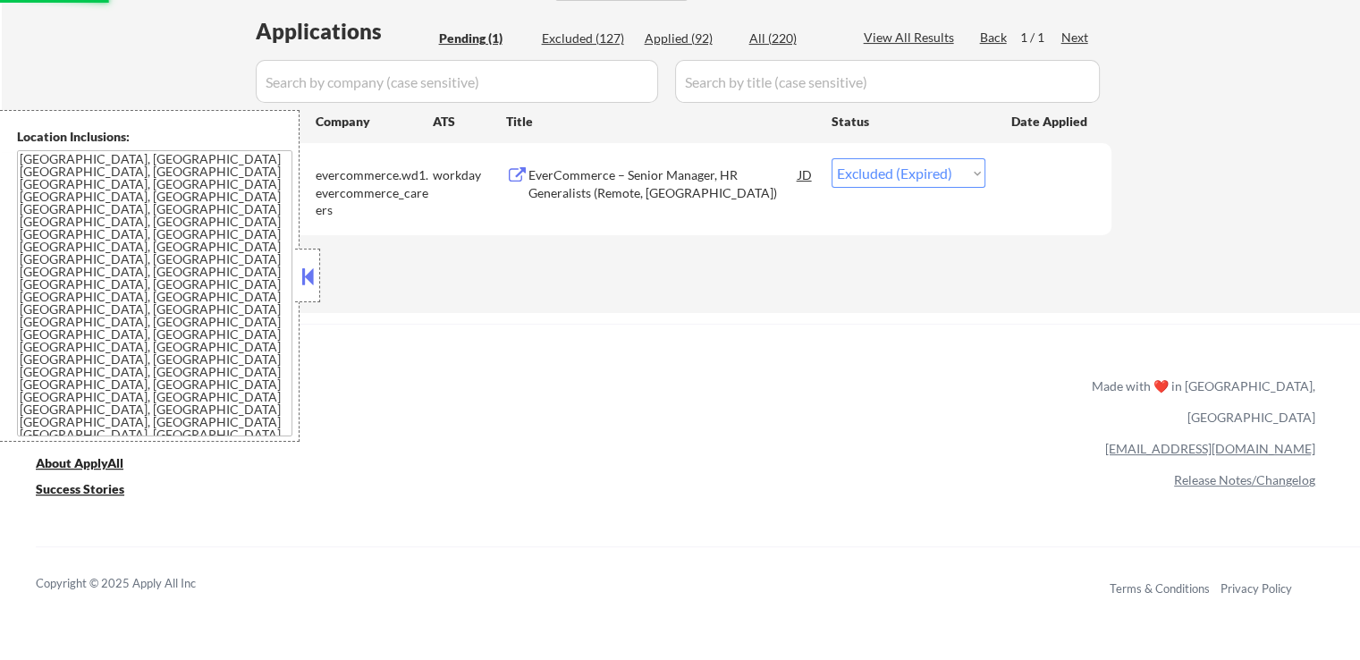
select select ""applied""
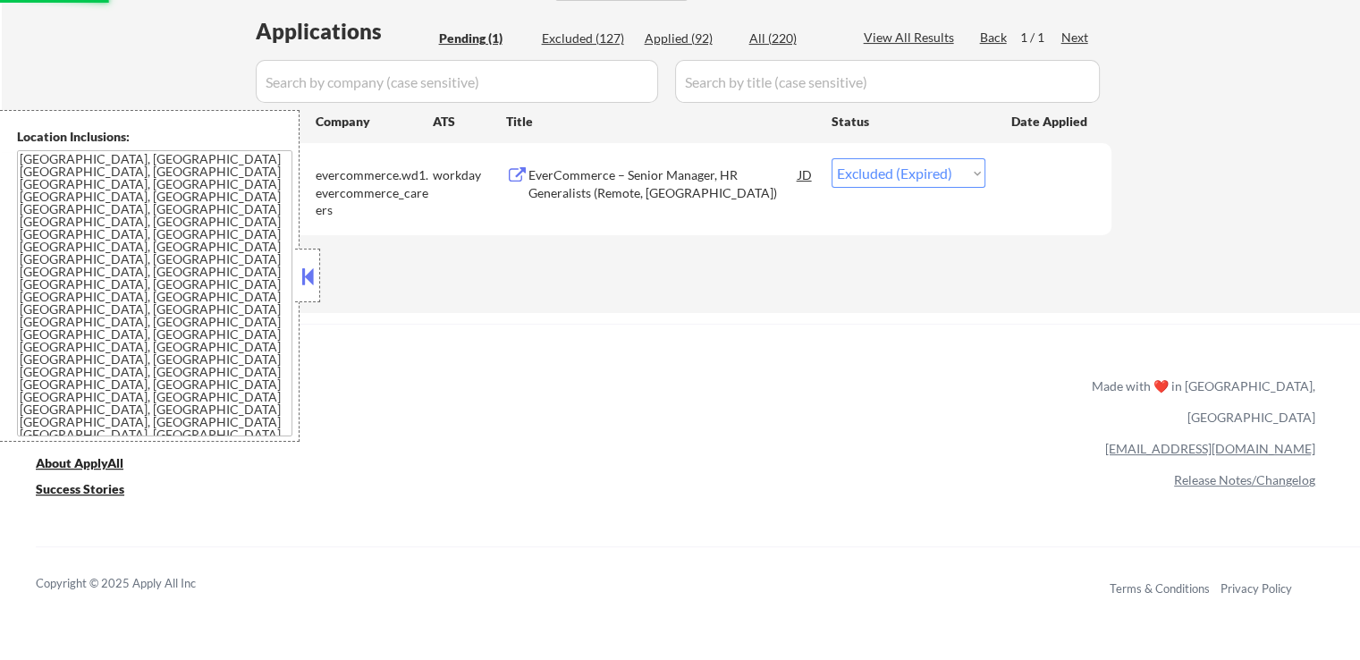
select select ""applied""
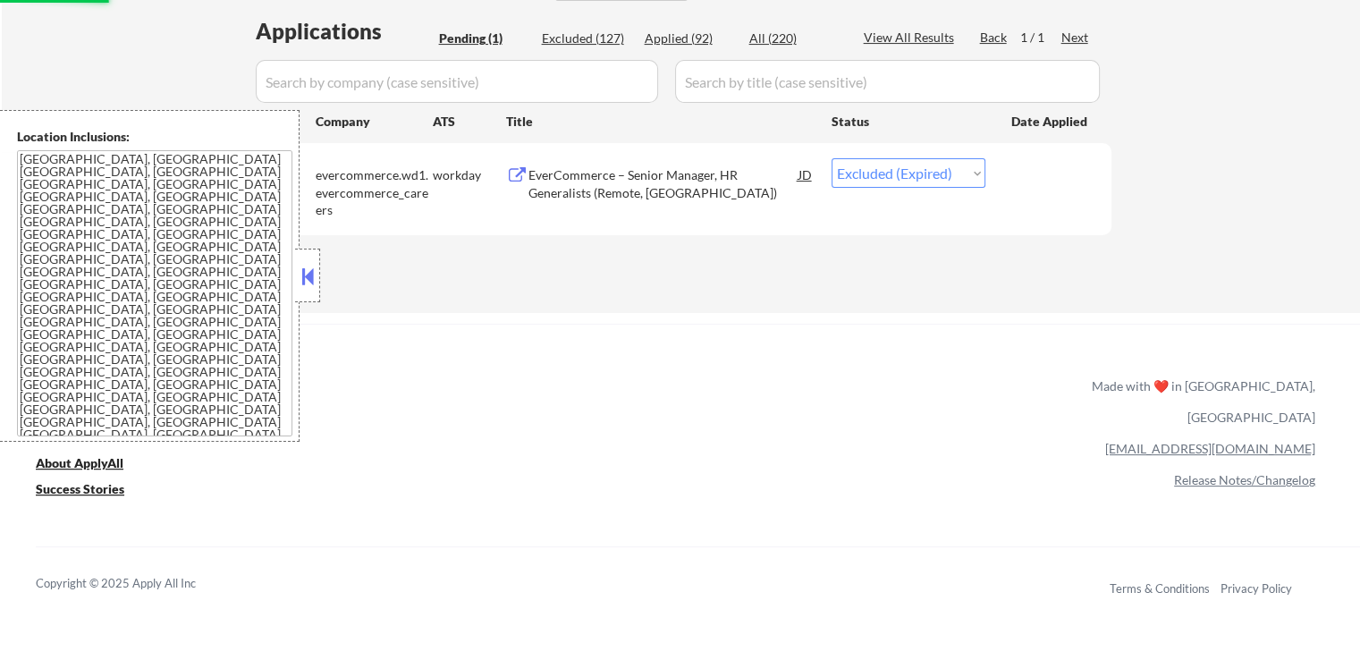
select select ""applied""
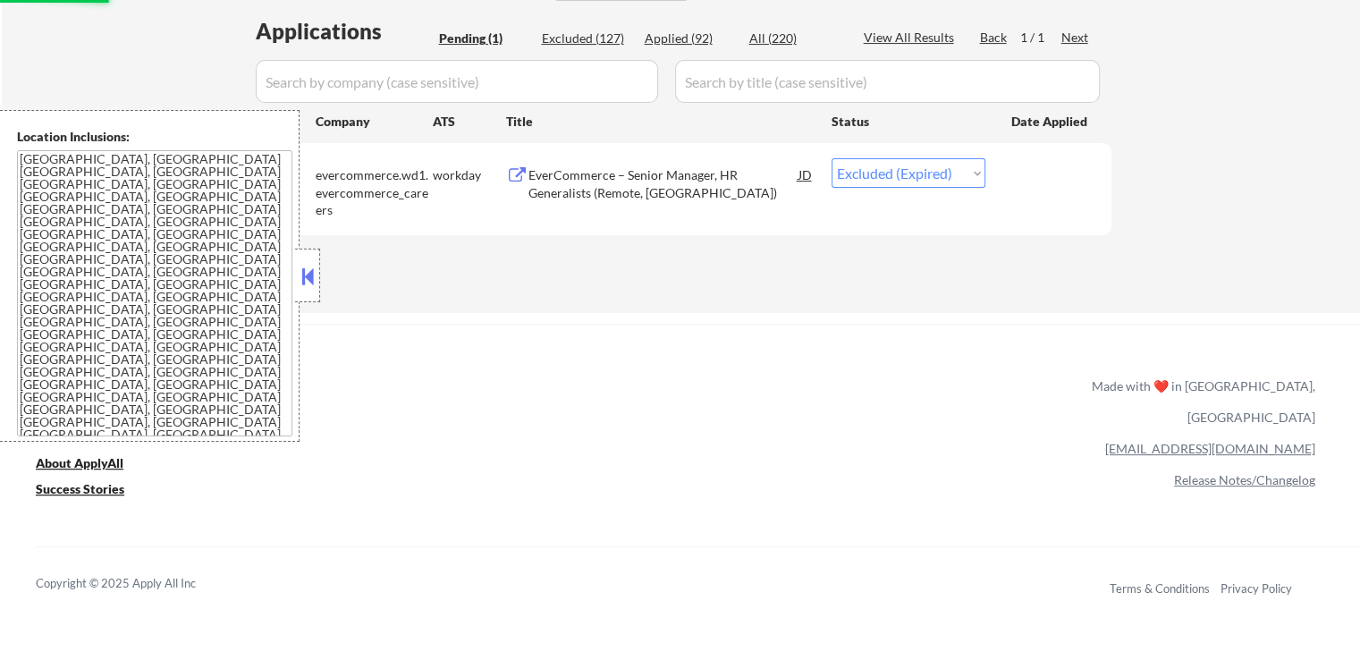
select select ""applied""
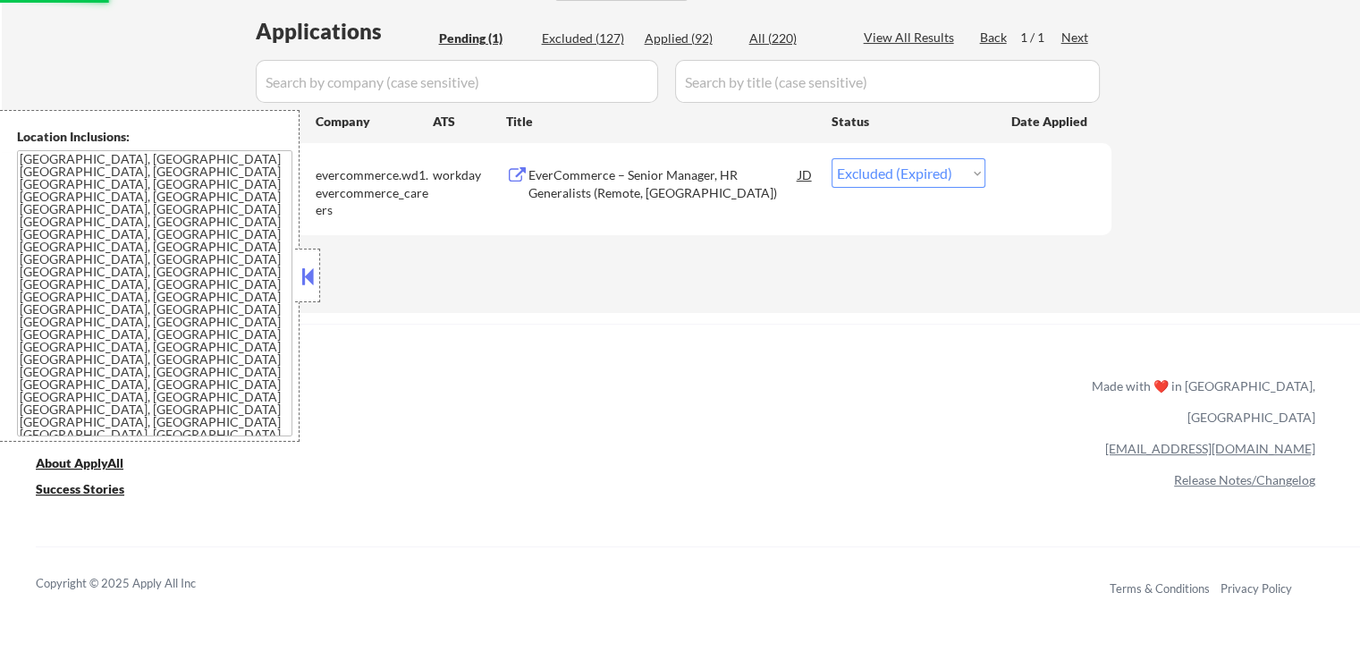
select select ""applied""
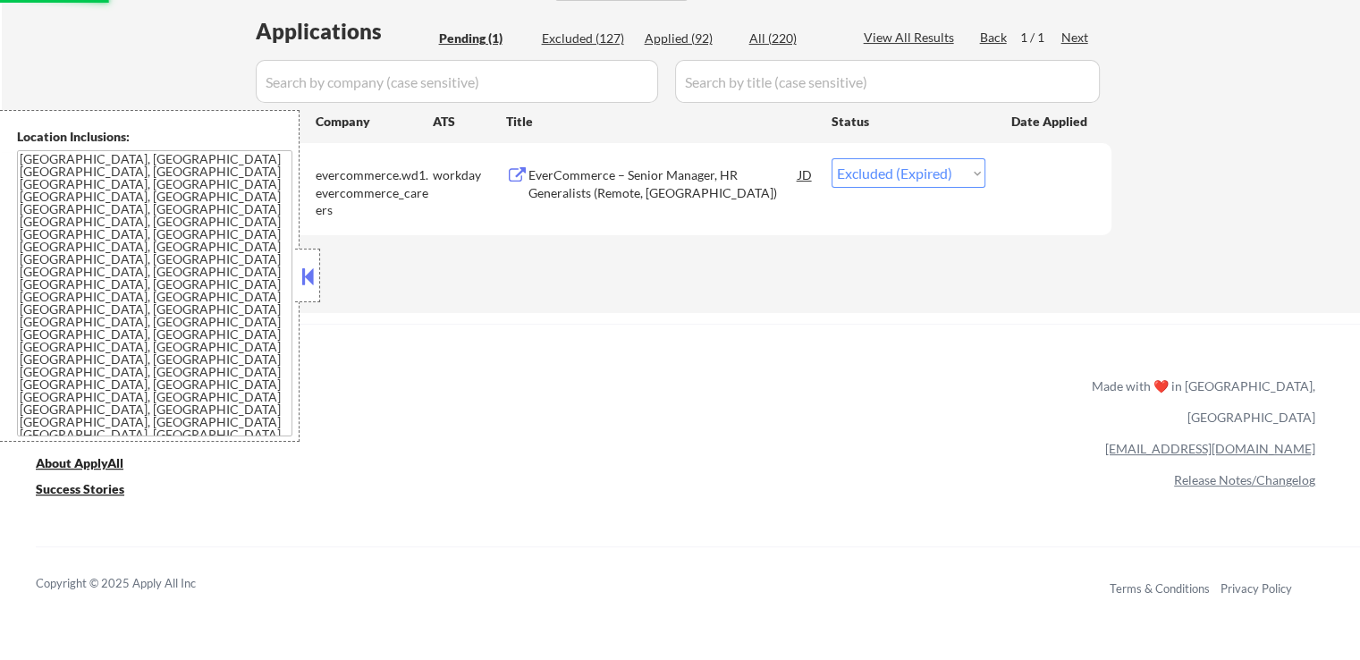
select select ""applied""
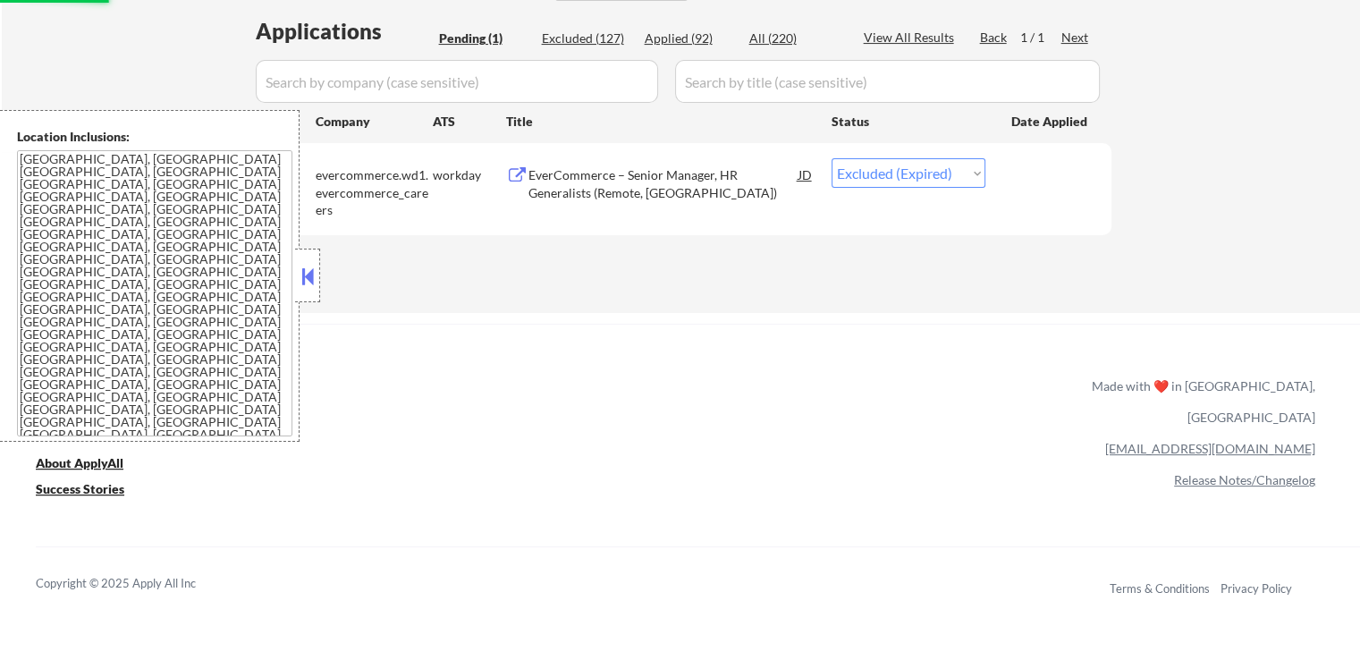
select select ""applied""
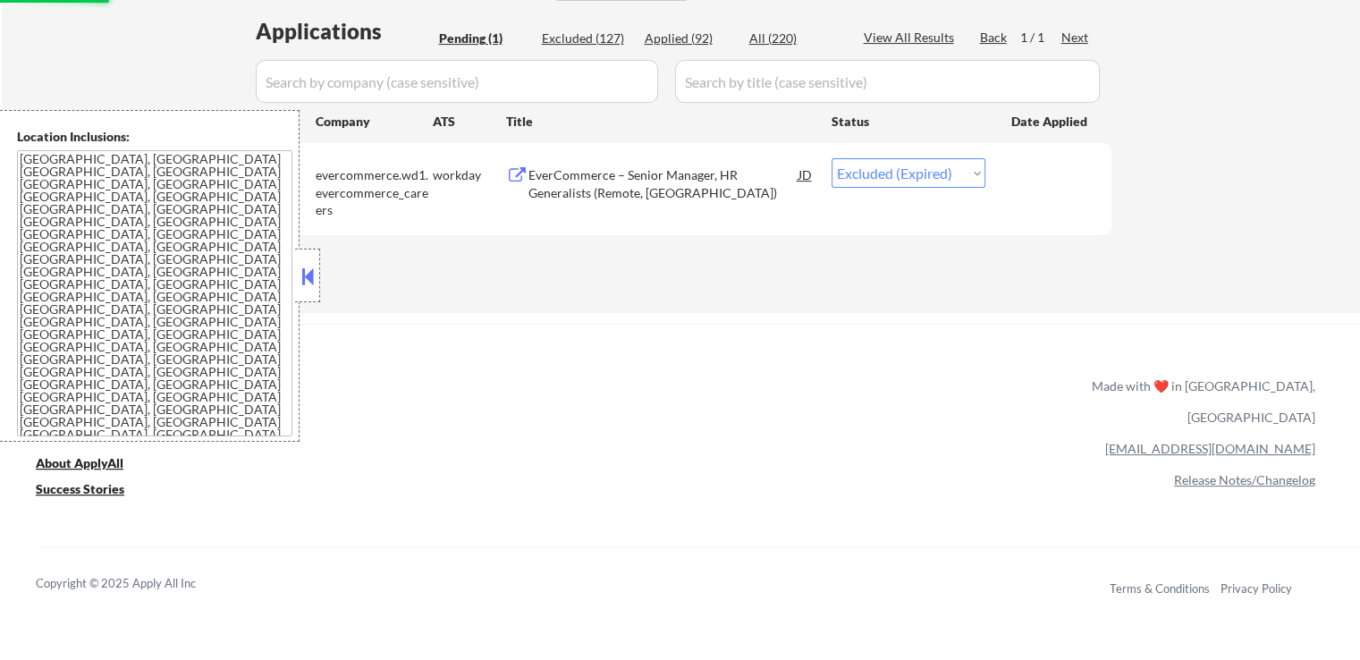
select select ""applied""
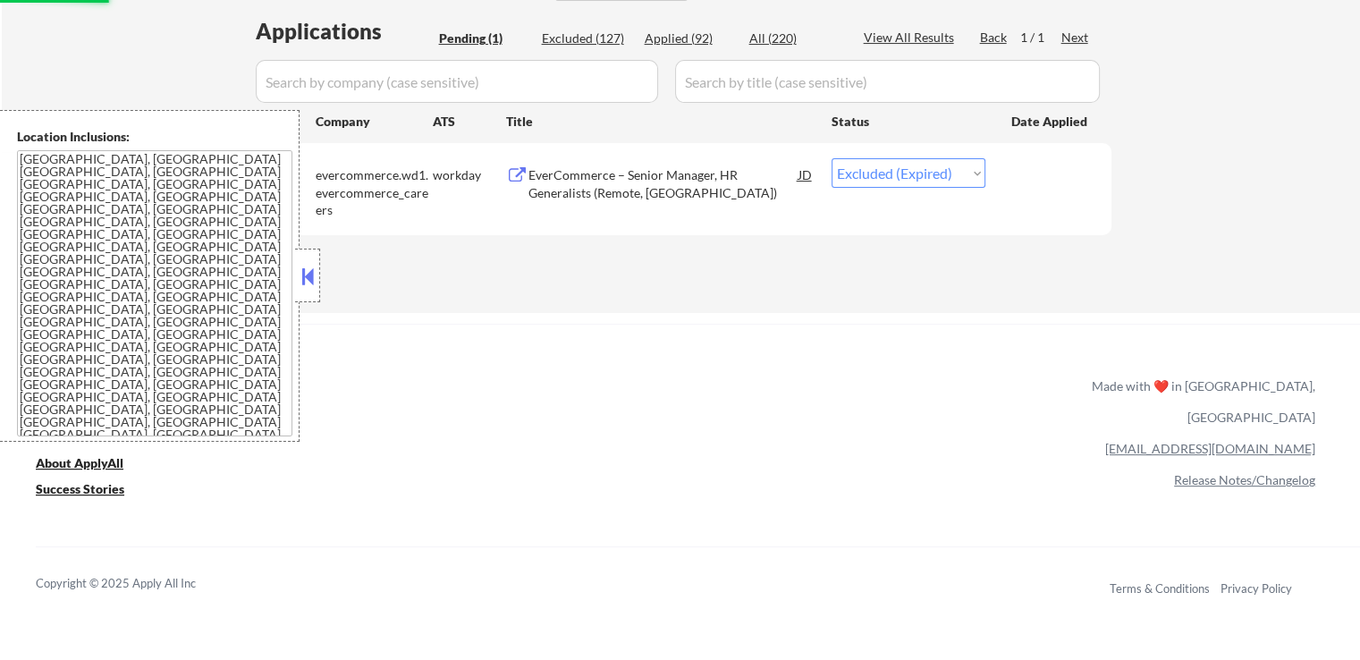
select select ""applied""
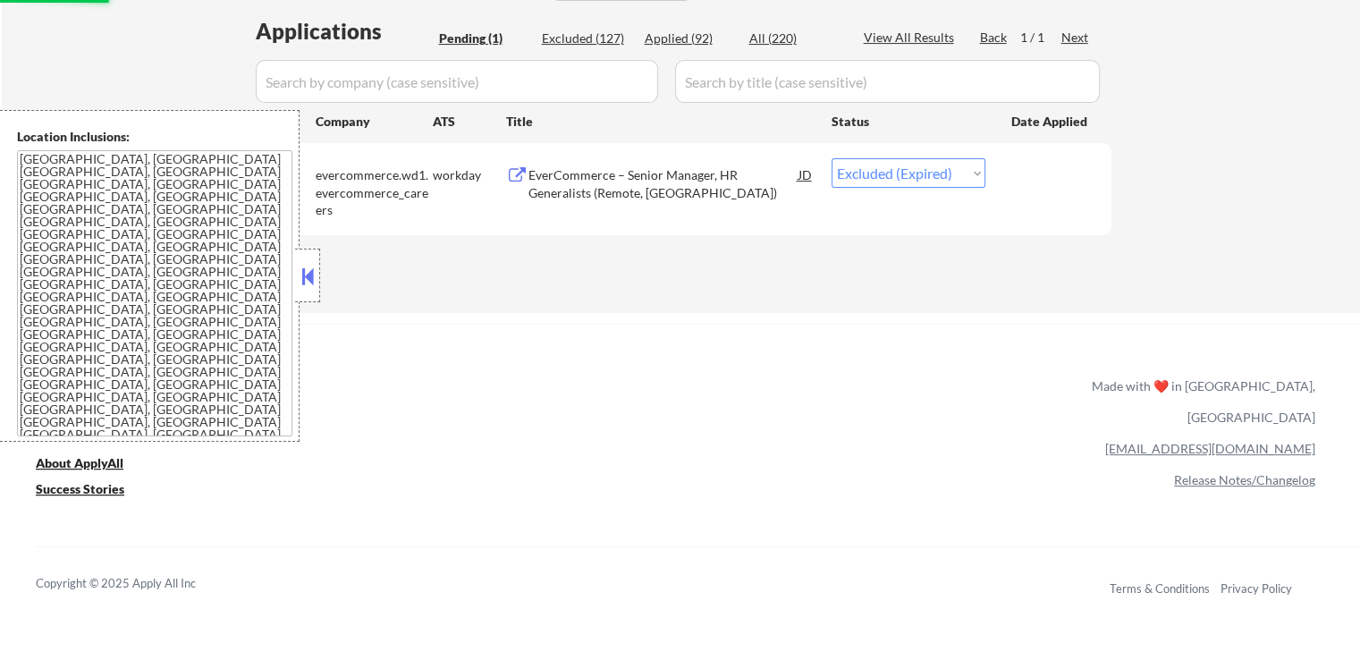
select select ""applied""
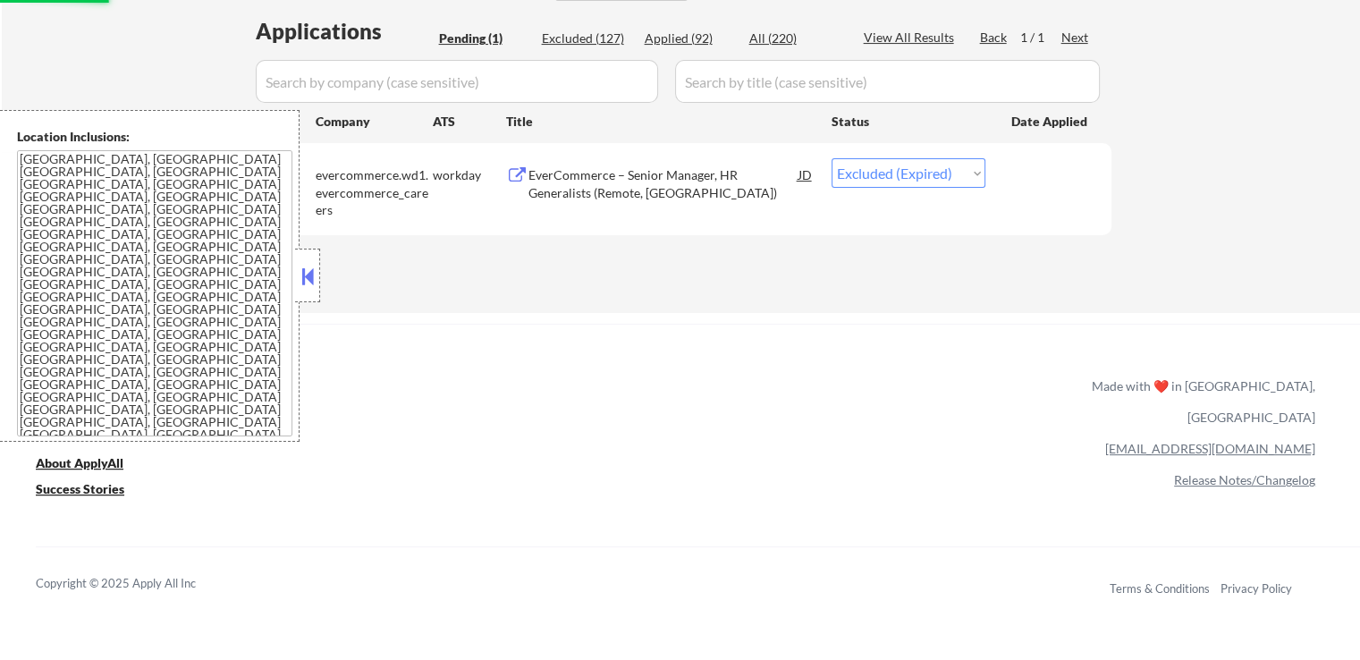
select select ""applied""
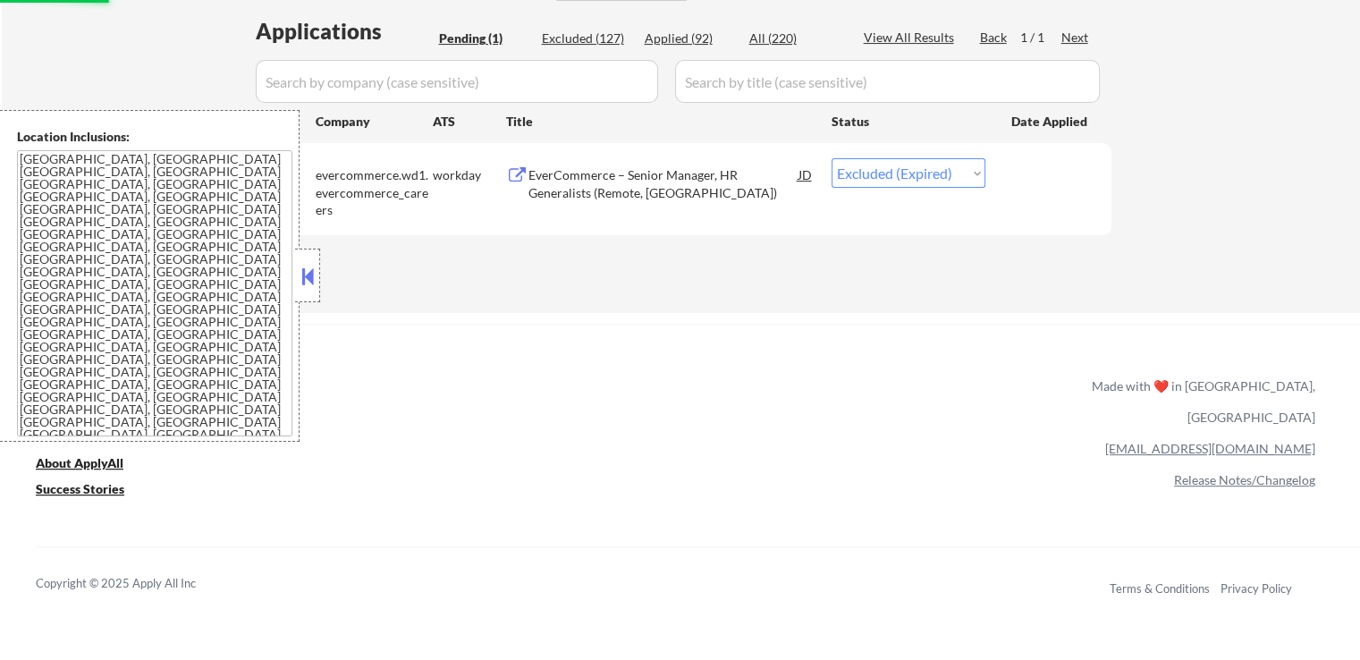
select select ""applied""
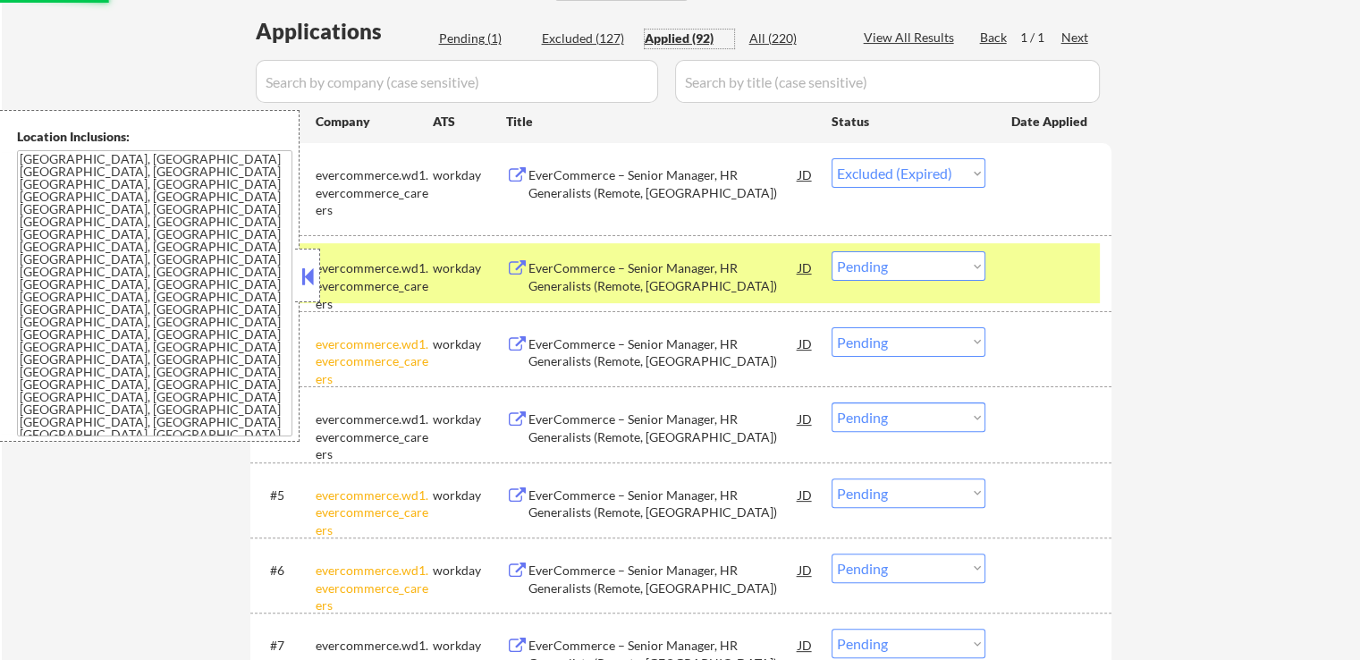
select select ""applied""
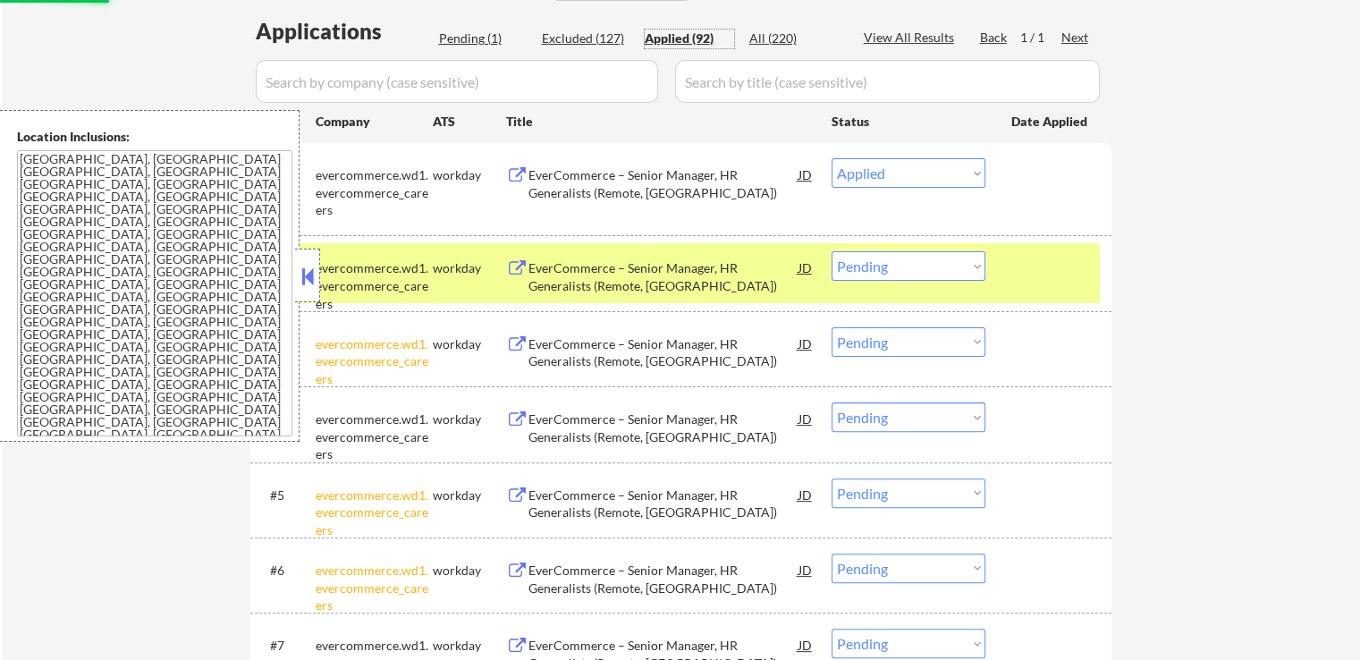
select select ""applied""
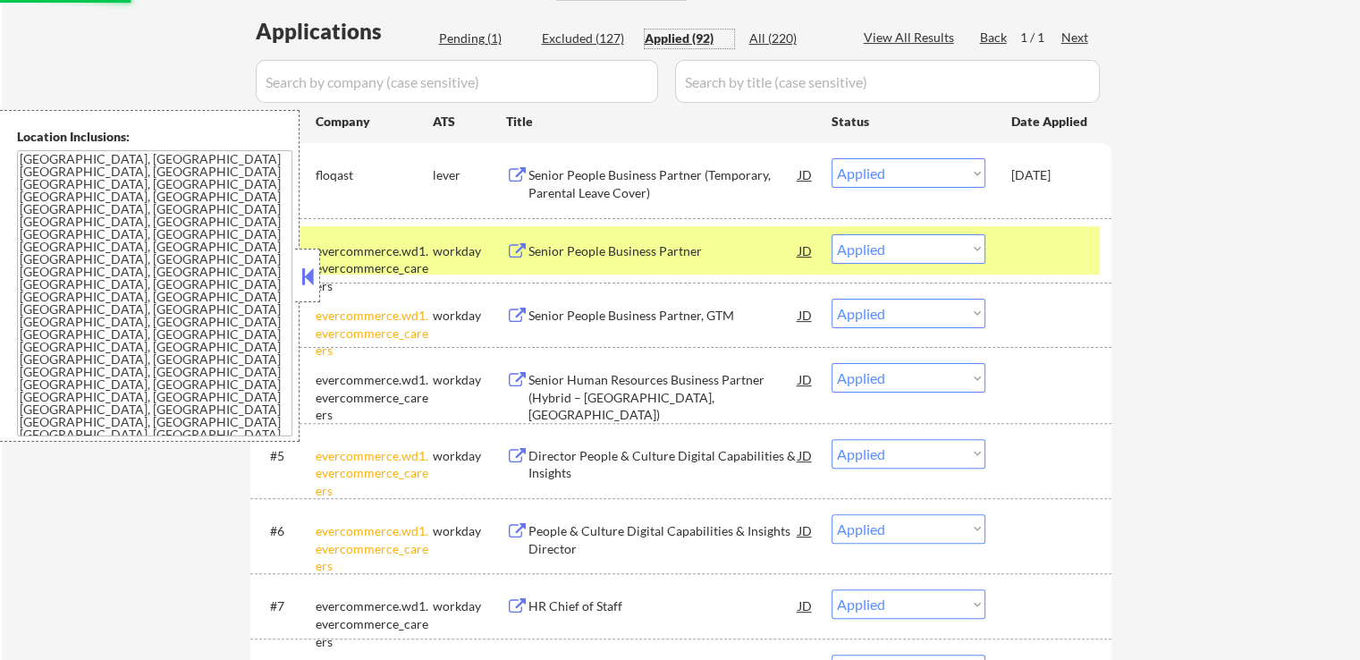
click at [698, 157] on div "#1 floqast lever Senior People Business Partner (Temporary, Parental Leave Cove…" at bounding box center [678, 179] width 844 height 59
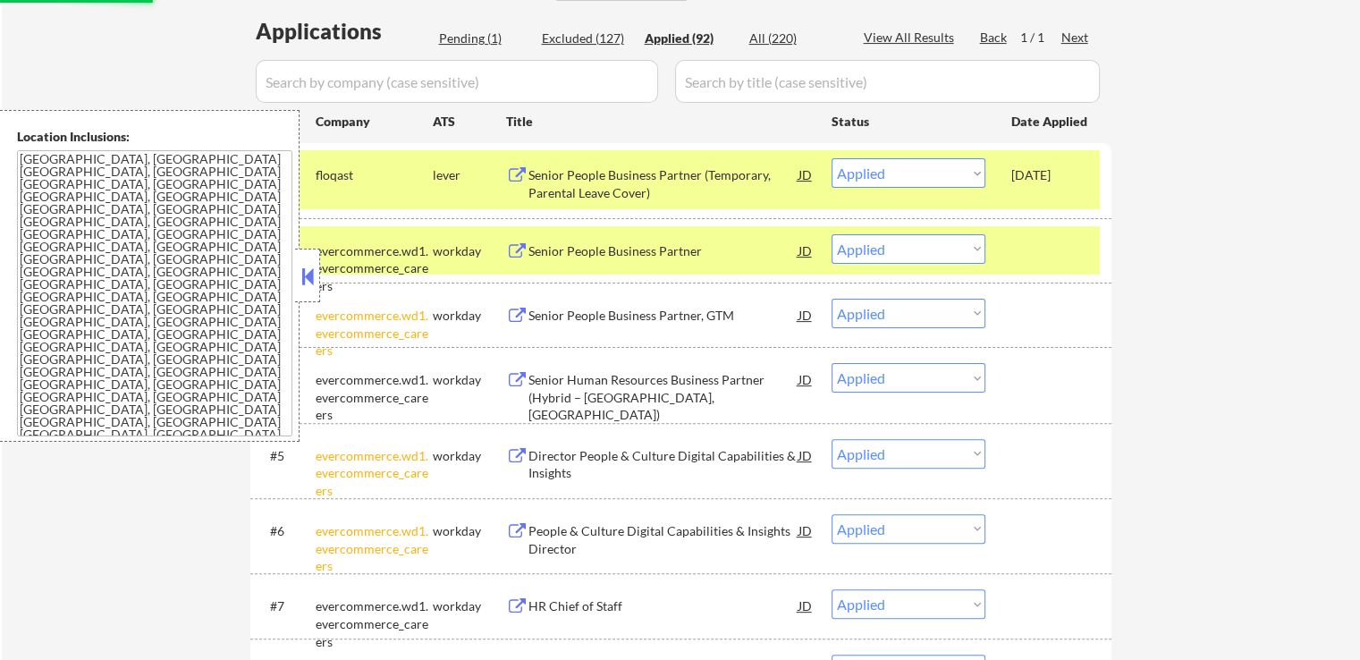
click at [703, 176] on div "Senior People Business Partner (Temporary, Parental Leave Cover)" at bounding box center [663, 183] width 270 height 35
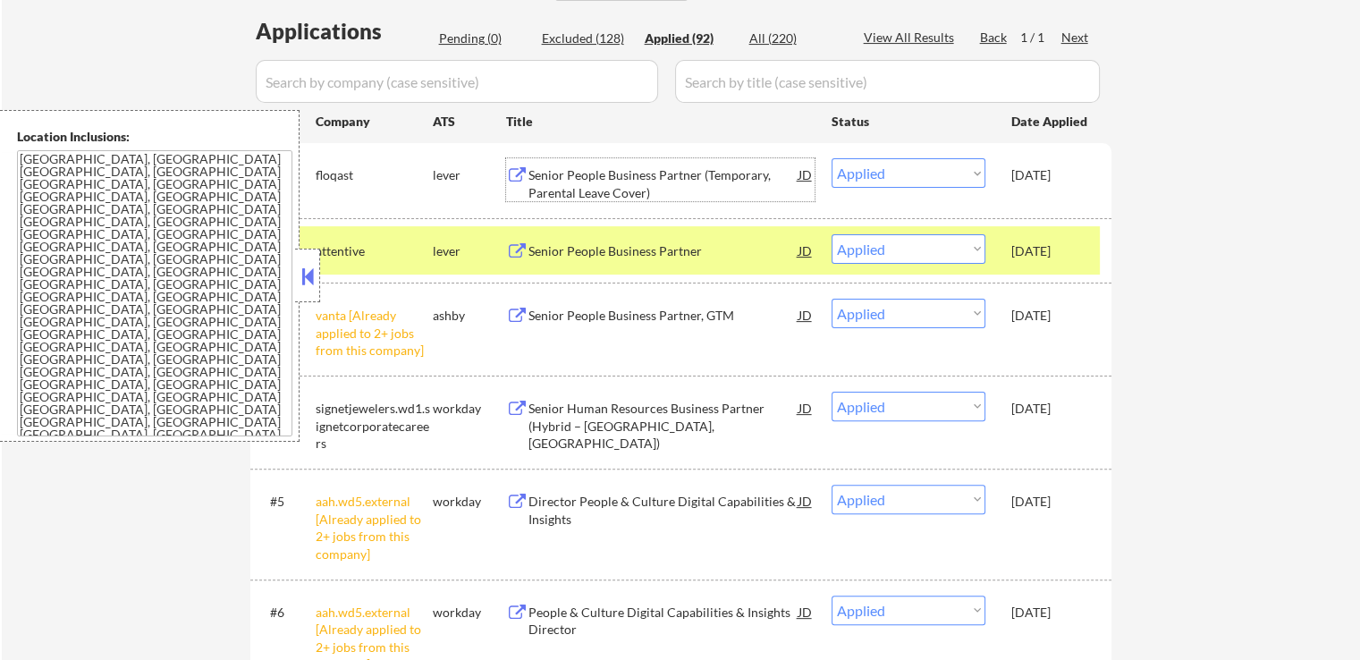
click at [878, 176] on select "Choose an option... Pending Applied Excluded (Questions) Excluded (Expired) Exc…" at bounding box center [908, 173] width 154 height 30
click at [831, 158] on select "Choose an option... Pending Applied Excluded (Questions) Excluded (Expired) Exc…" at bounding box center [908, 173] width 154 height 30
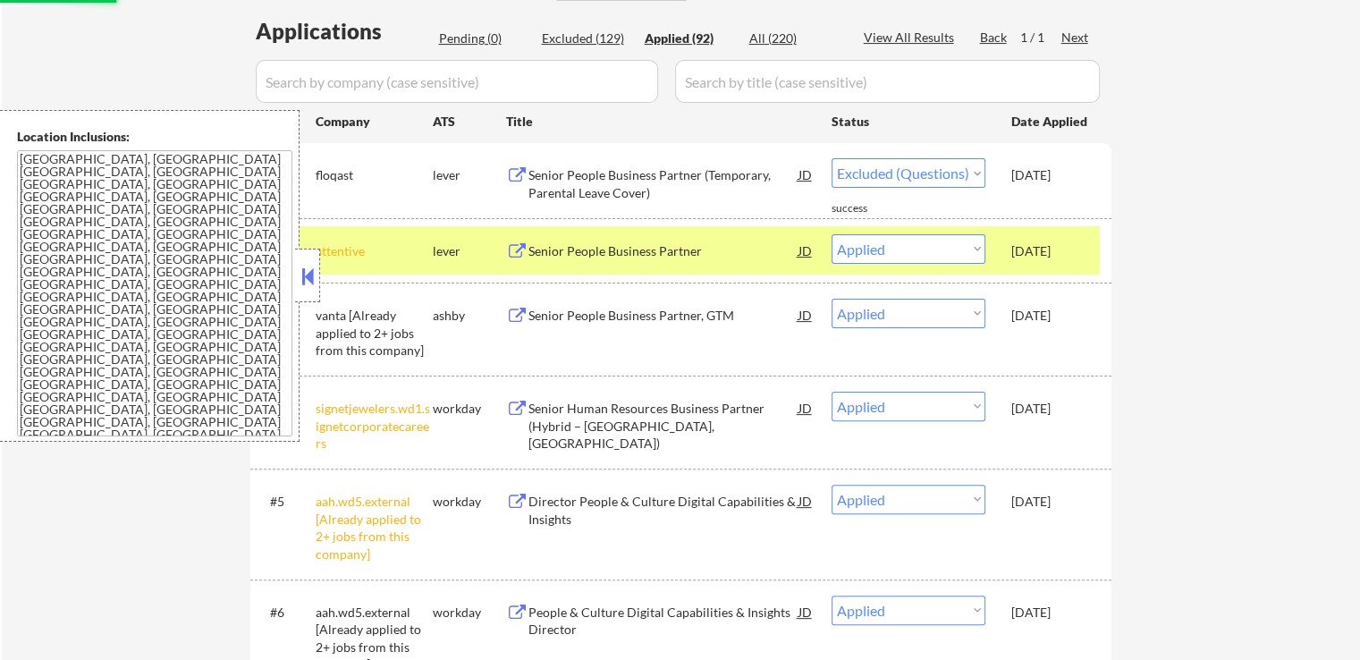
select select ""applied""
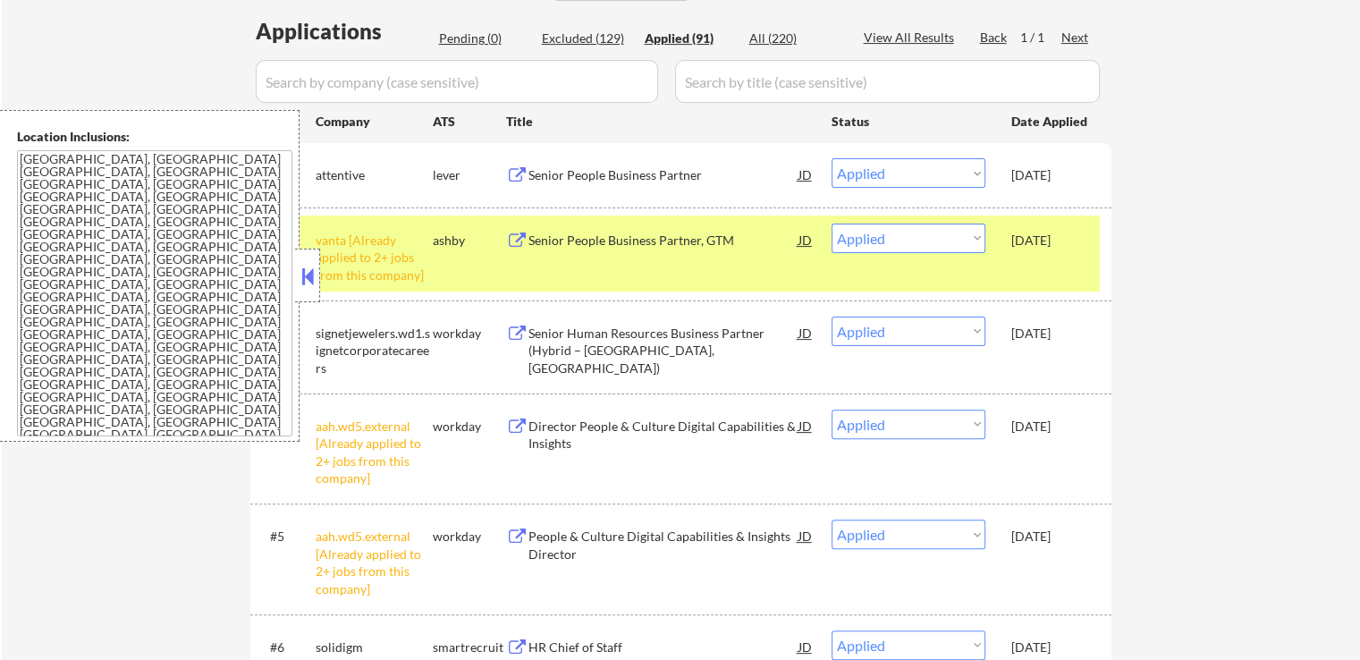
scroll to position [358, 0]
